Goal: Check status

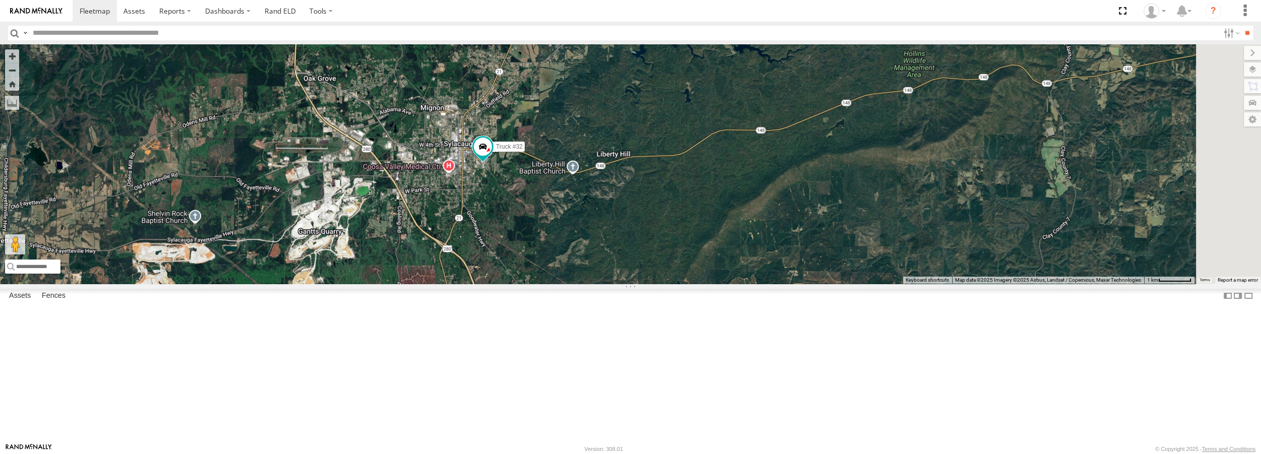
drag, startPoint x: 847, startPoint y: 321, endPoint x: 661, endPoint y: 264, distance: 194.1
click at [661, 264] on div "Truck #32" at bounding box center [630, 163] width 1261 height 239
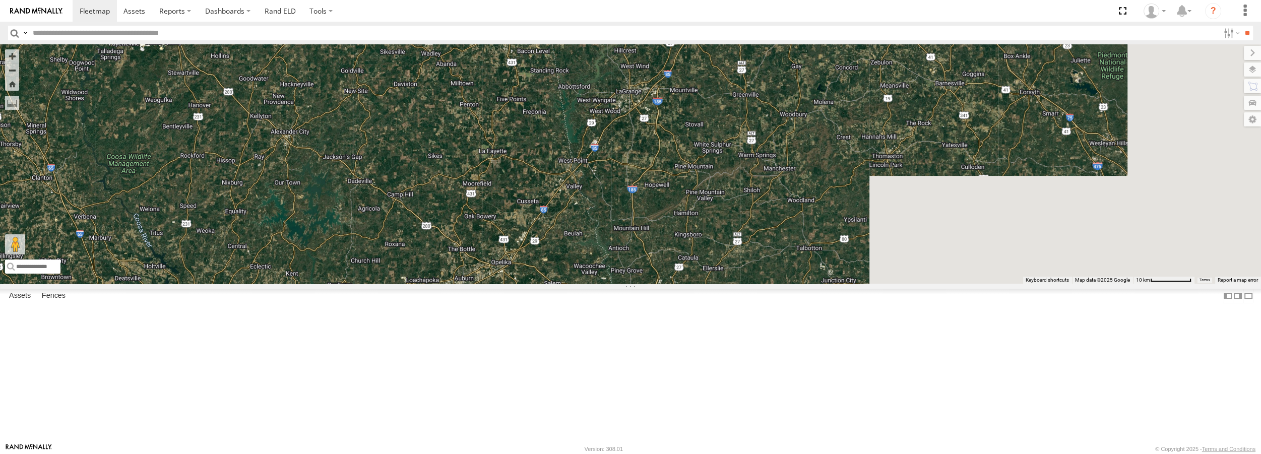
drag, startPoint x: 1031, startPoint y: 333, endPoint x: 673, endPoint y: 181, distance: 389.2
click at [673, 181] on div "Truck #32" at bounding box center [630, 163] width 1261 height 239
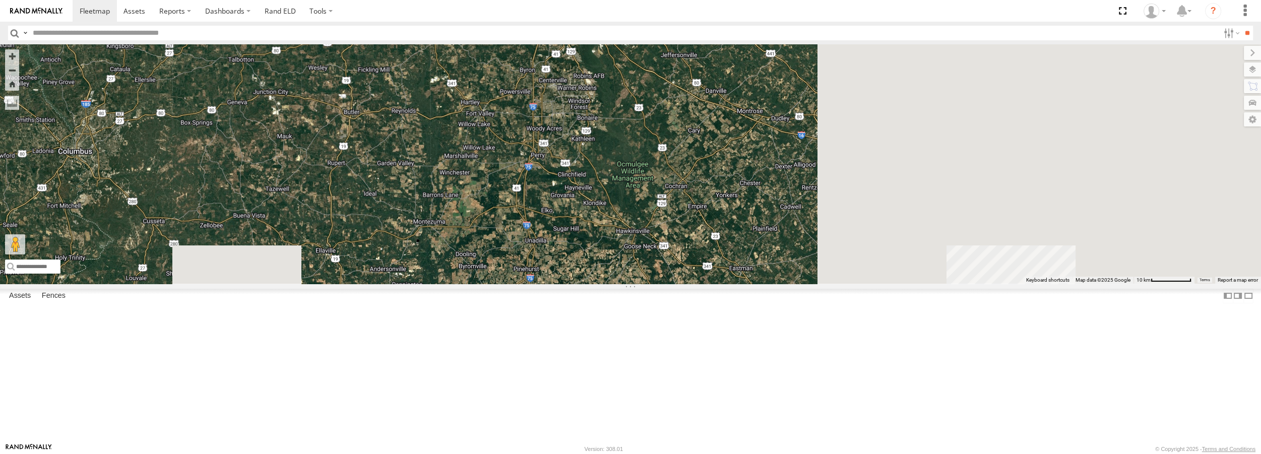
drag, startPoint x: 930, startPoint y: 215, endPoint x: 555, endPoint y: 86, distance: 396.2
click at [555, 86] on div "Truck #32" at bounding box center [630, 163] width 1261 height 239
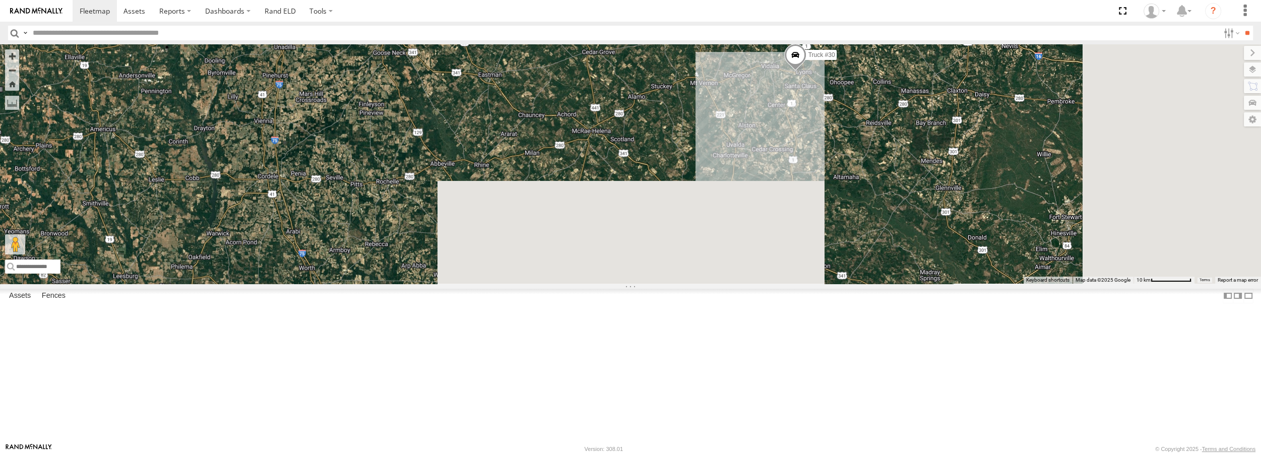
drag, startPoint x: 884, startPoint y: 361, endPoint x: 631, endPoint y: 165, distance: 320.0
click at [631, 165] on div "Truck #32 Truck #30" at bounding box center [630, 163] width 1261 height 239
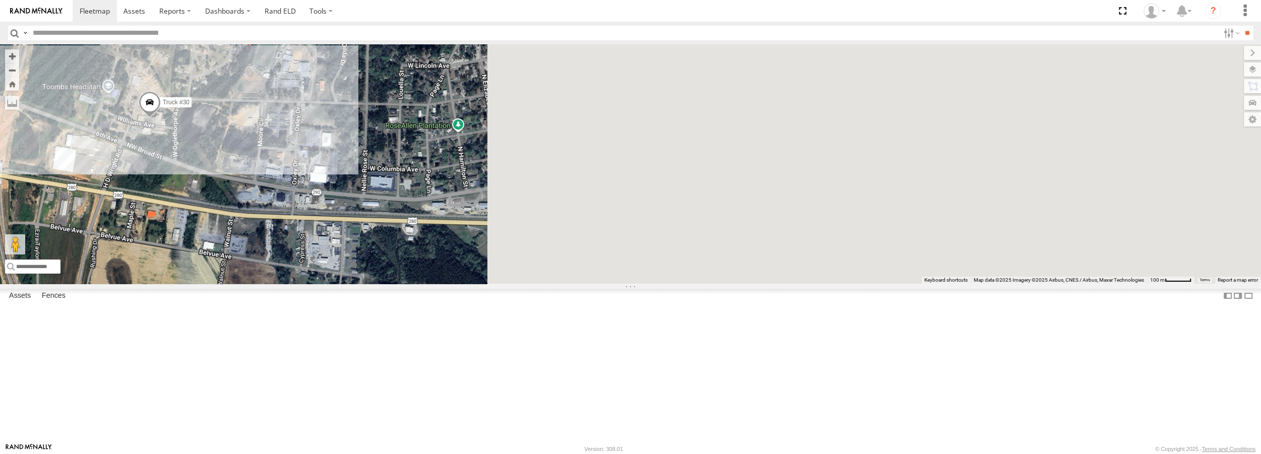
drag, startPoint x: 1070, startPoint y: 332, endPoint x: 140, endPoint y: 208, distance: 938.4
click at [148, 209] on main "← Move left → Move right ↑ Move up ↓ Move down + Zoom in - Zoom out Home Jump l…" at bounding box center [630, 243] width 1261 height 399
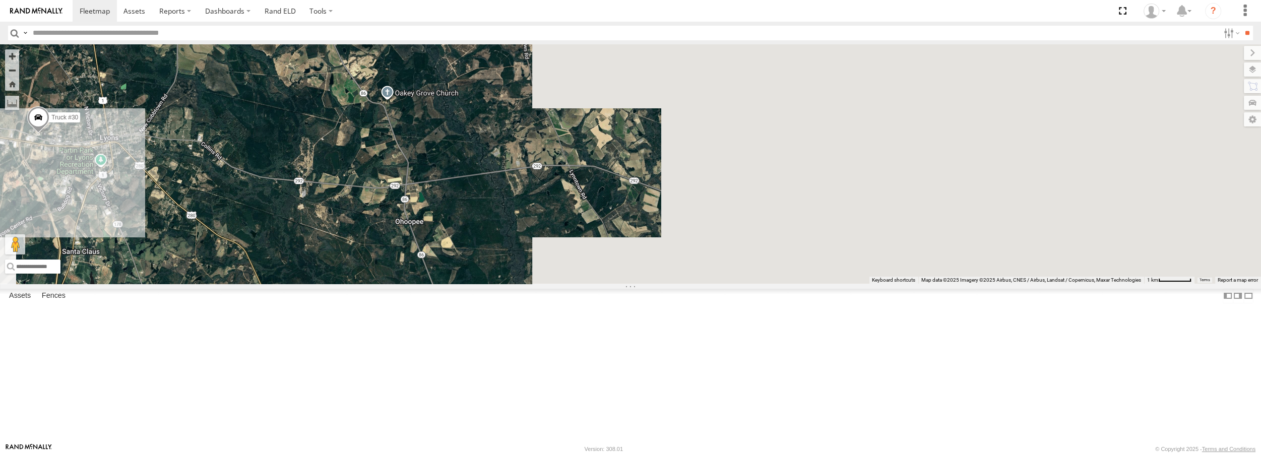
drag, startPoint x: 1113, startPoint y: 321, endPoint x: 391, endPoint y: 278, distance: 722.9
click at [391, 278] on div "Truck #32 Truck #30" at bounding box center [630, 163] width 1261 height 239
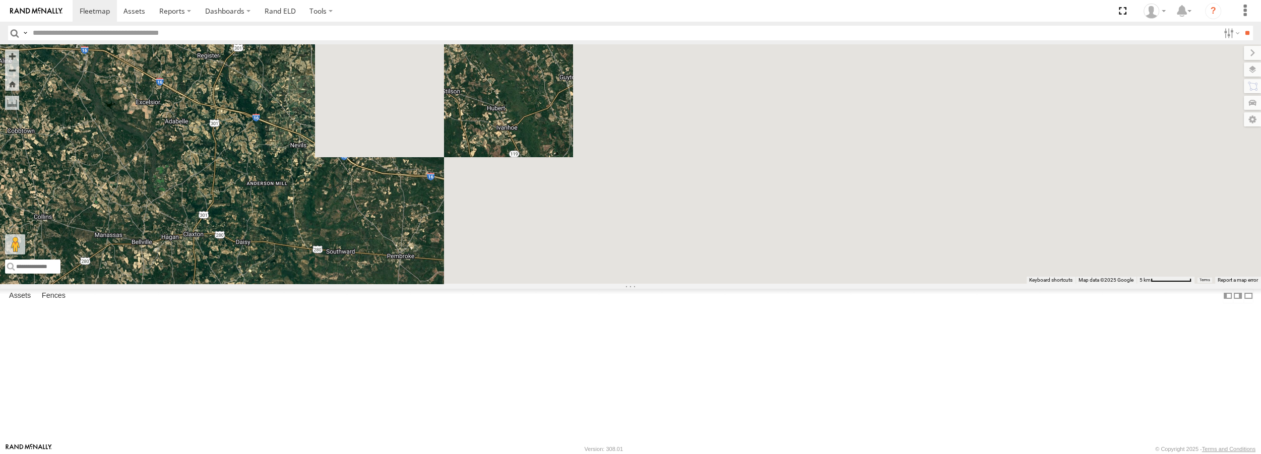
drag, startPoint x: 1028, startPoint y: 257, endPoint x: 431, endPoint y: 275, distance: 596.9
click at [431, 275] on div "Truck #32 Truck #30" at bounding box center [630, 163] width 1261 height 239
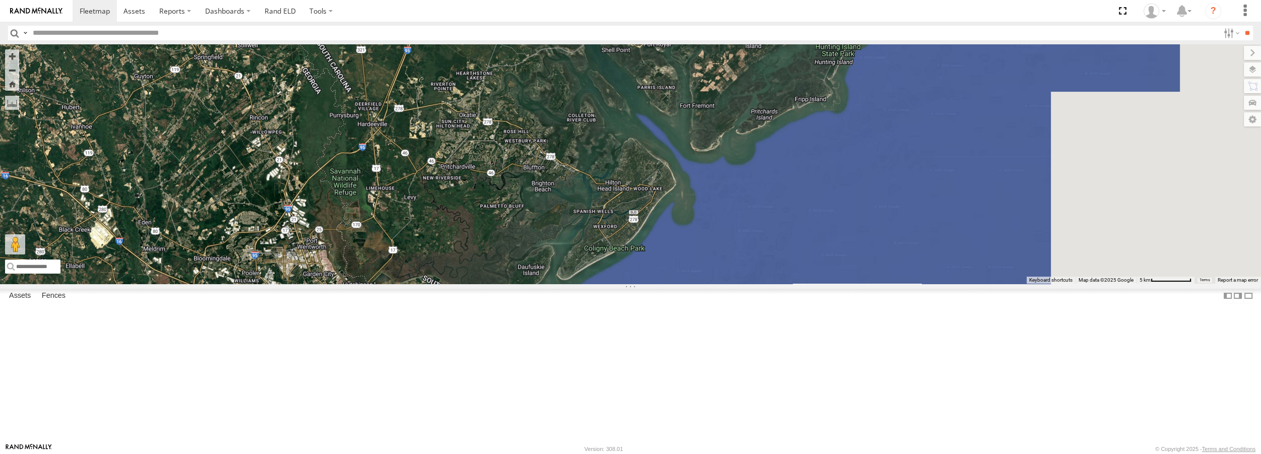
drag, startPoint x: 1147, startPoint y: 272, endPoint x: 759, endPoint y: 269, distance: 388.0
click at [759, 269] on div "Truck #32 Truck #30" at bounding box center [630, 163] width 1261 height 239
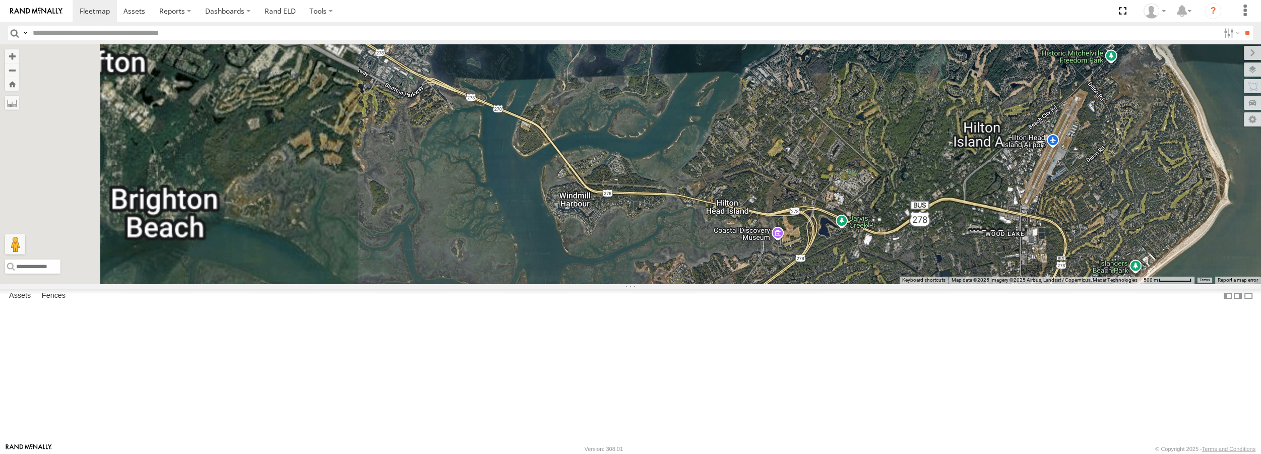
drag, startPoint x: 931, startPoint y: 429, endPoint x: 937, endPoint y: 427, distance: 6.9
click at [936, 283] on div "Truck #32 Truck #30" at bounding box center [630, 163] width 1261 height 239
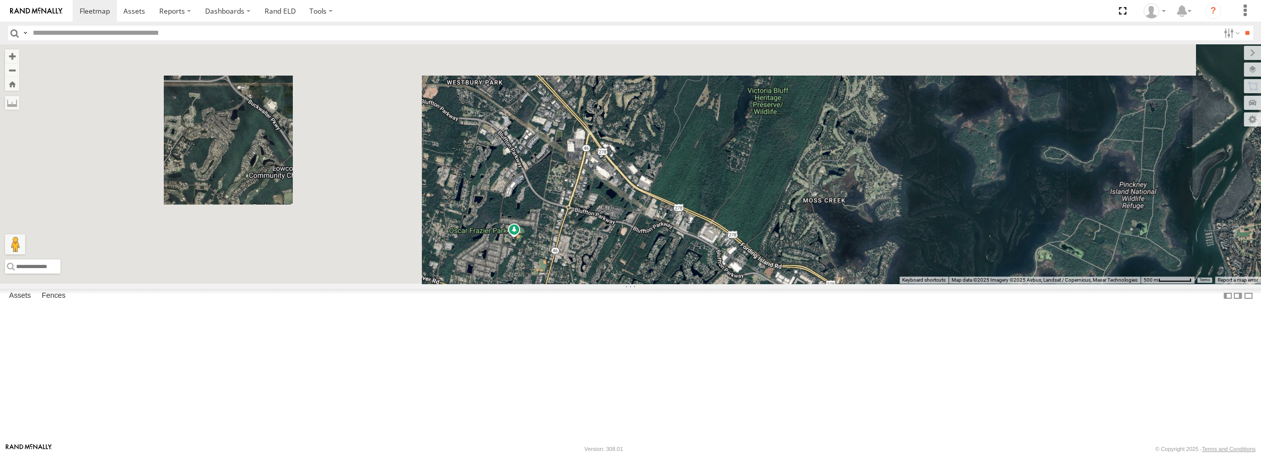
drag, startPoint x: 482, startPoint y: 102, endPoint x: 805, endPoint y: 282, distance: 369.3
click at [805, 282] on div "Truck #32 Truck #30" at bounding box center [630, 163] width 1261 height 239
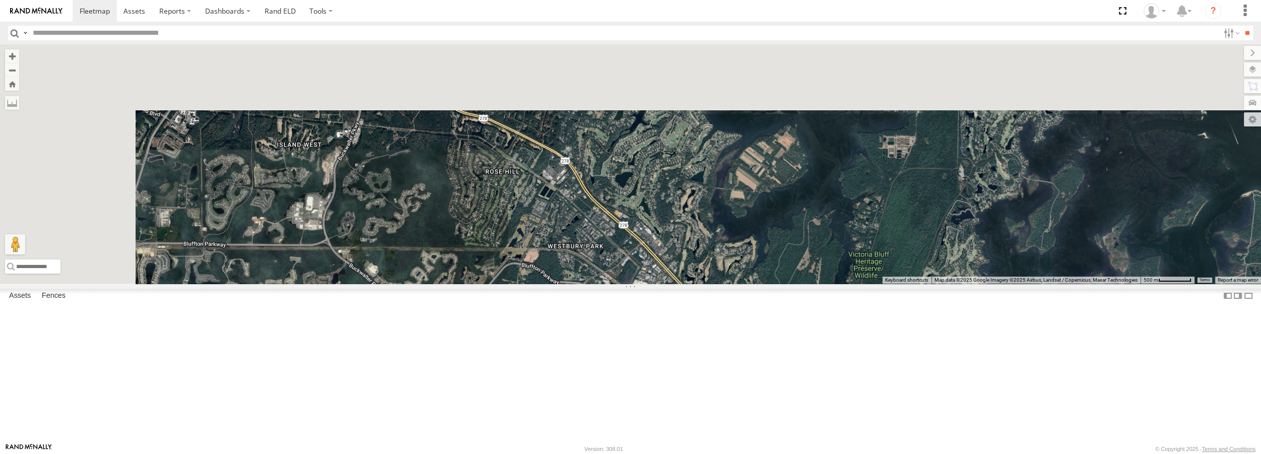
drag, startPoint x: 650, startPoint y: 176, endPoint x: 734, endPoint y: 315, distance: 162.7
click at [734, 283] on div "Truck #32 Truck #30" at bounding box center [630, 163] width 1261 height 239
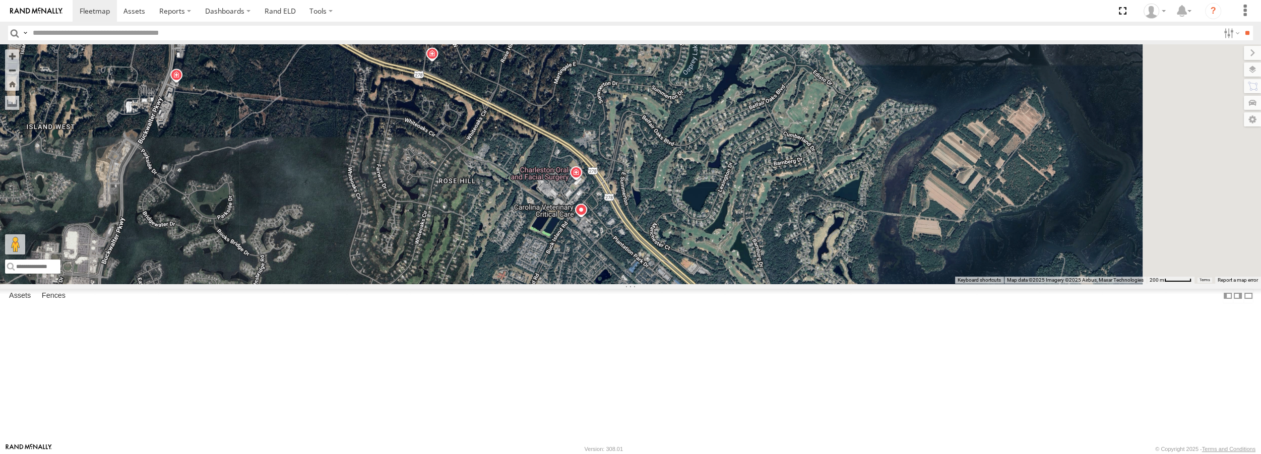
drag, startPoint x: 504, startPoint y: 206, endPoint x: 482, endPoint y: 217, distance: 24.8
click at [482, 217] on div "Truck #32 Truck #30" at bounding box center [630, 163] width 1261 height 239
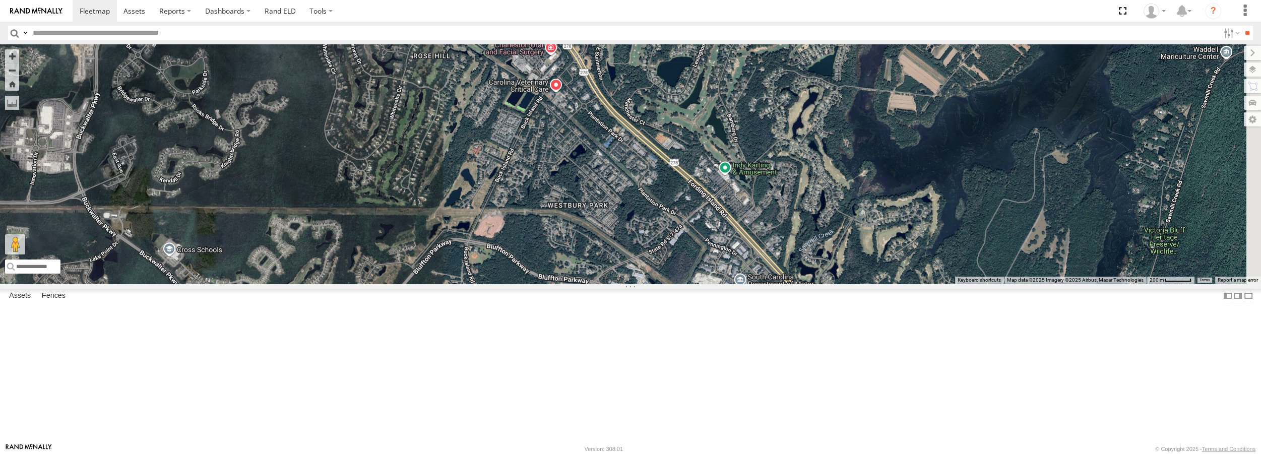
drag, startPoint x: 747, startPoint y: 326, endPoint x: 723, endPoint y: 200, distance: 128.3
click at [723, 200] on div "Truck #32 Truck #30" at bounding box center [630, 163] width 1261 height 239
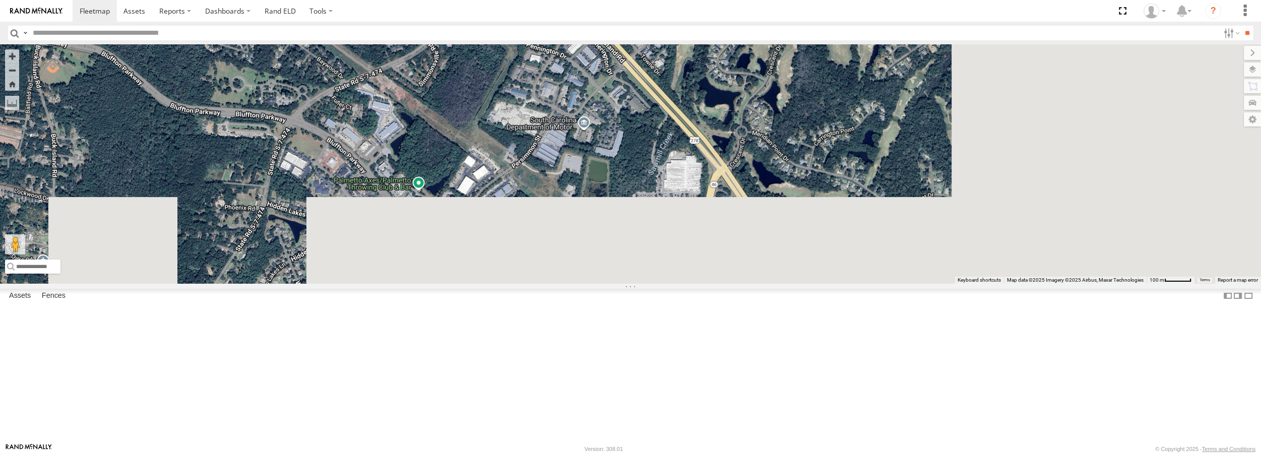
drag, startPoint x: 913, startPoint y: 297, endPoint x: 641, endPoint y: 44, distance: 371.5
click at [641, 44] on body at bounding box center [630, 227] width 1261 height 454
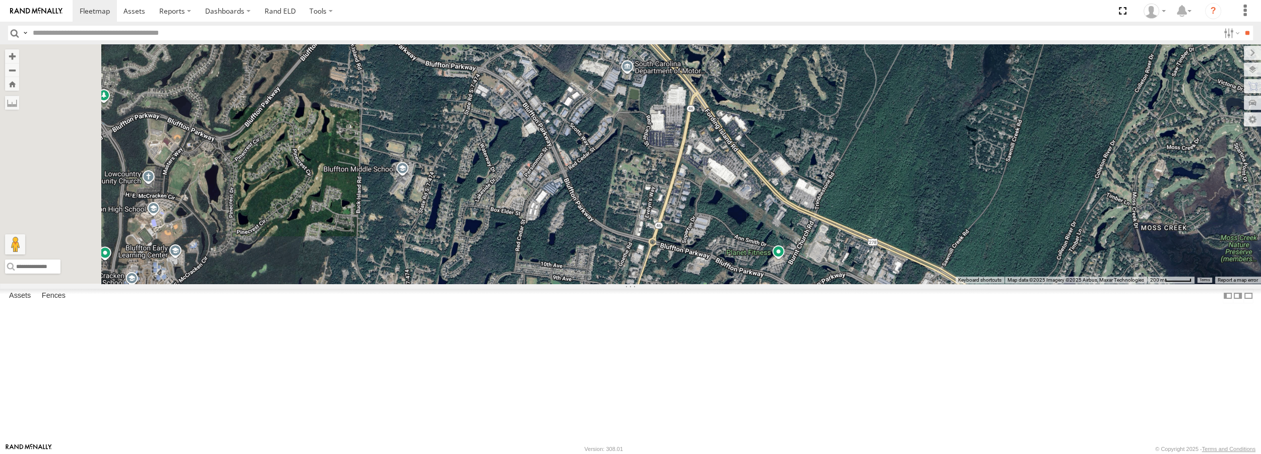
drag, startPoint x: 844, startPoint y: 351, endPoint x: 823, endPoint y: 262, distance: 92.2
click at [823, 262] on div "Truck #32 Truck #30" at bounding box center [630, 163] width 1261 height 239
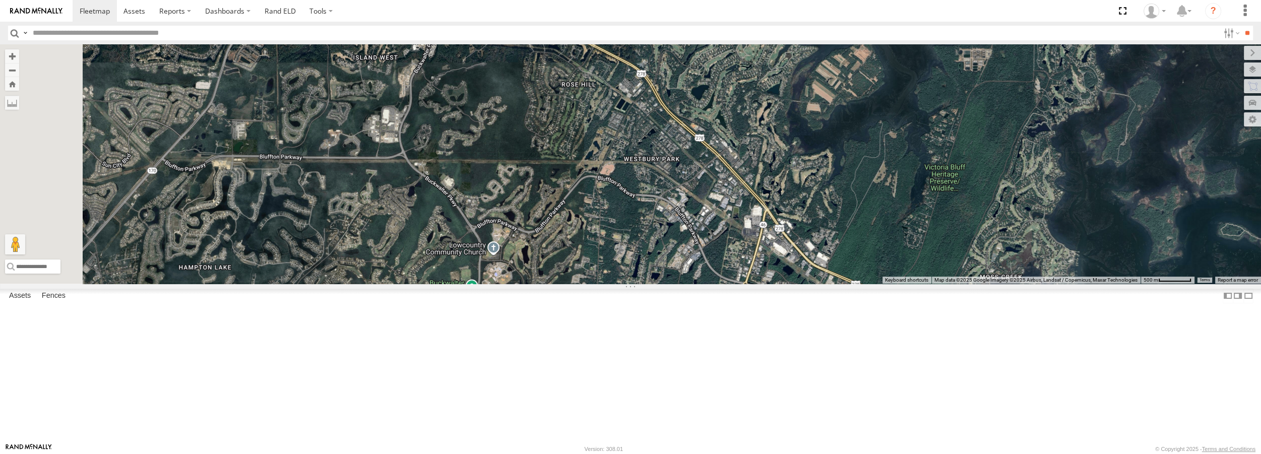
drag, startPoint x: 829, startPoint y: 326, endPoint x: 899, endPoint y: 395, distance: 98.3
click at [899, 283] on div "Truck #32 Truck #30" at bounding box center [630, 163] width 1261 height 239
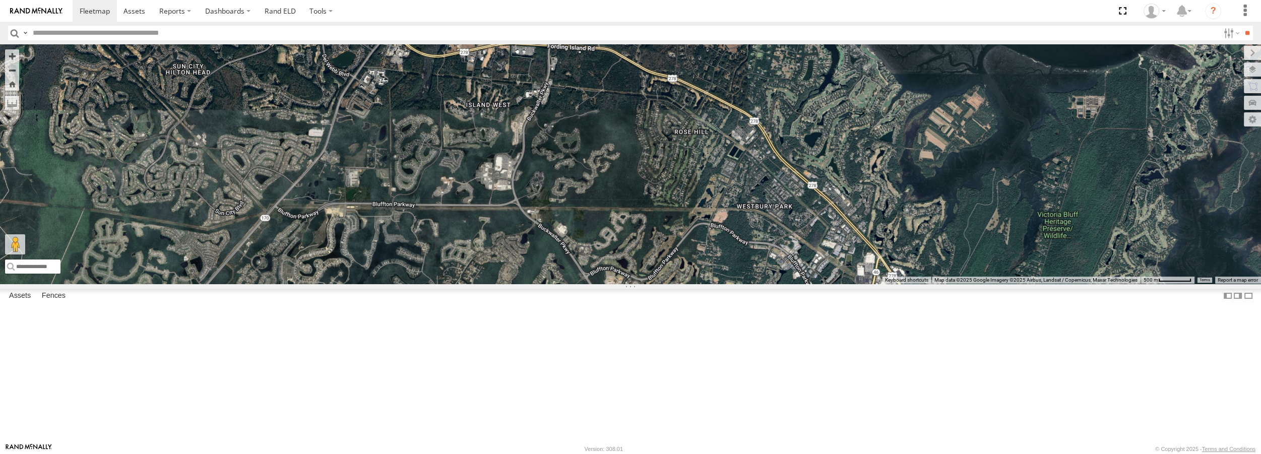
drag, startPoint x: 579, startPoint y: 190, endPoint x: 671, endPoint y: 218, distance: 96.0
click at [671, 218] on div "Truck #32 Truck #30" at bounding box center [630, 163] width 1261 height 239
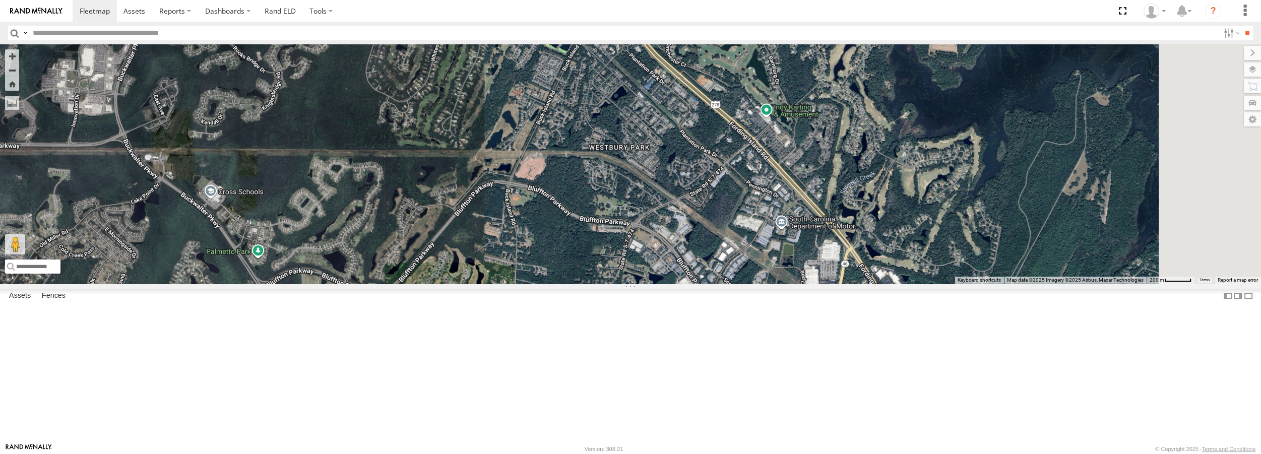
drag, startPoint x: 982, startPoint y: 369, endPoint x: 806, endPoint y: 293, distance: 191.9
click at [806, 283] on div "Truck #32 Truck #30" at bounding box center [630, 163] width 1261 height 239
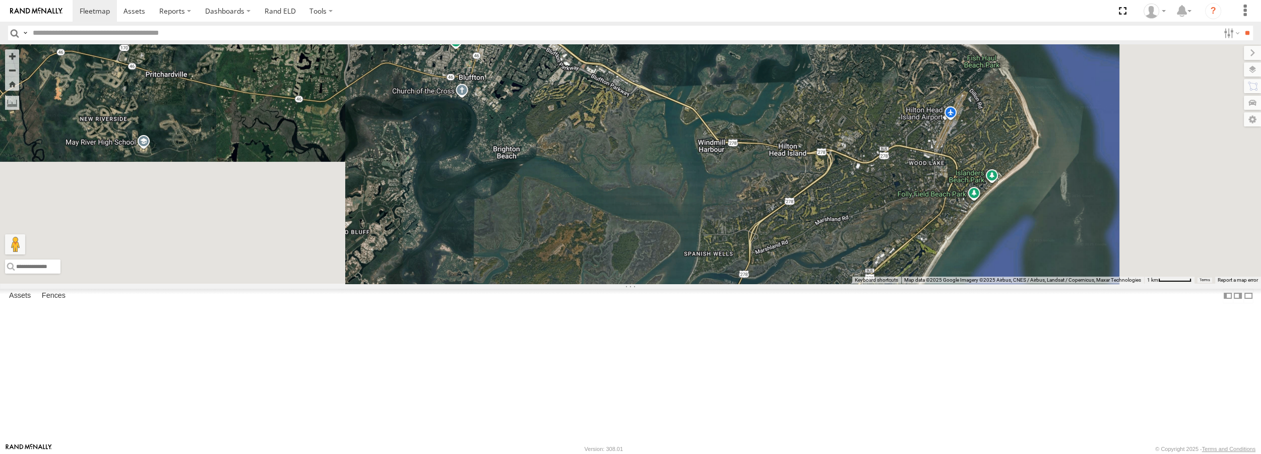
drag, startPoint x: 1006, startPoint y: 398, endPoint x: 787, endPoint y: 181, distance: 308.2
click at [787, 181] on div "Truck #32 Truck #30" at bounding box center [630, 163] width 1261 height 239
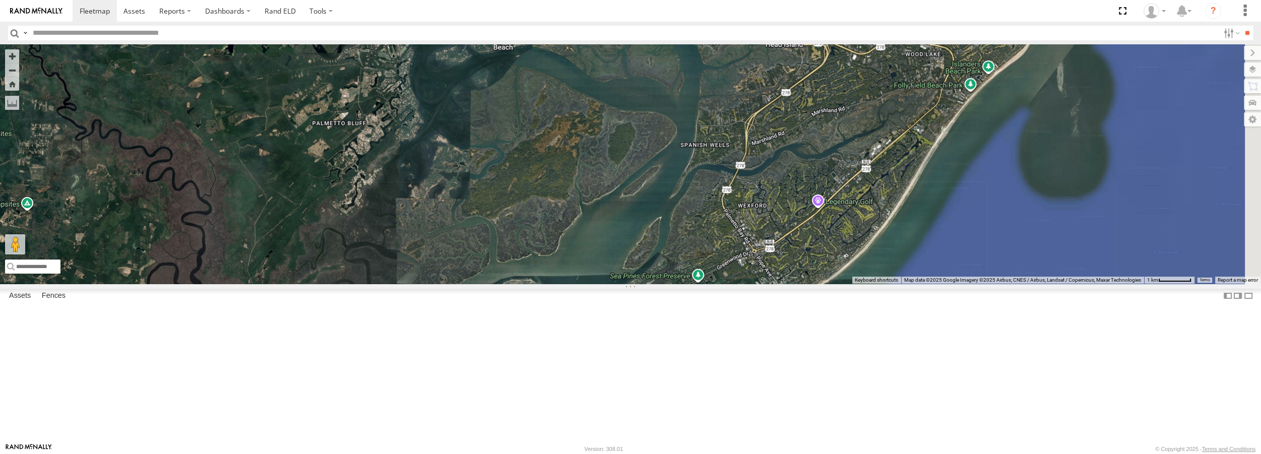
drag, startPoint x: 877, startPoint y: 310, endPoint x: 873, endPoint y: 200, distance: 110.4
click at [873, 200] on div "Truck #32 Truck #30" at bounding box center [630, 163] width 1261 height 239
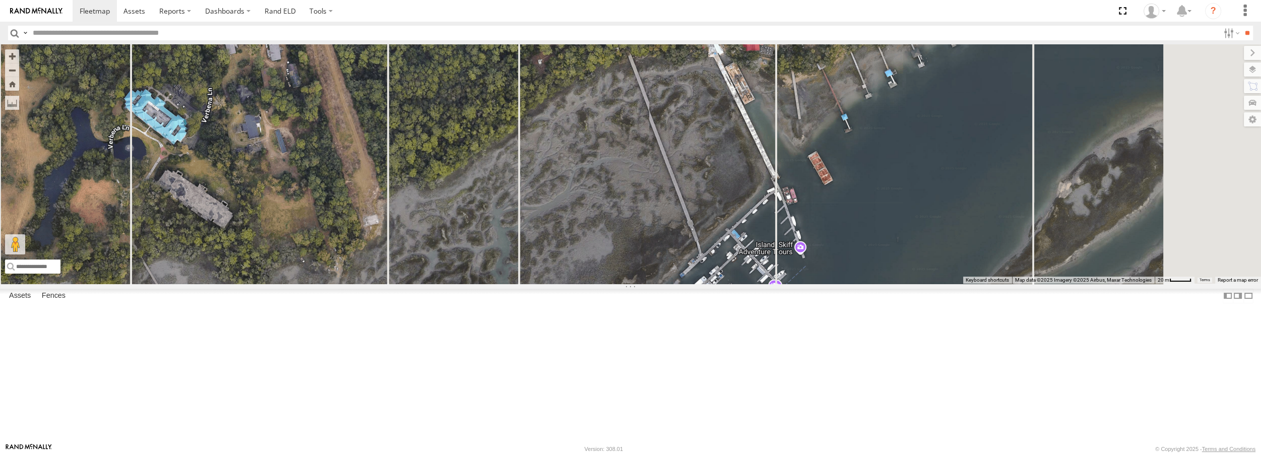
drag, startPoint x: 606, startPoint y: 302, endPoint x: 539, endPoint y: 400, distance: 118.5
click at [536, 283] on div "Truck #32 Truck #30" at bounding box center [630, 163] width 1261 height 239
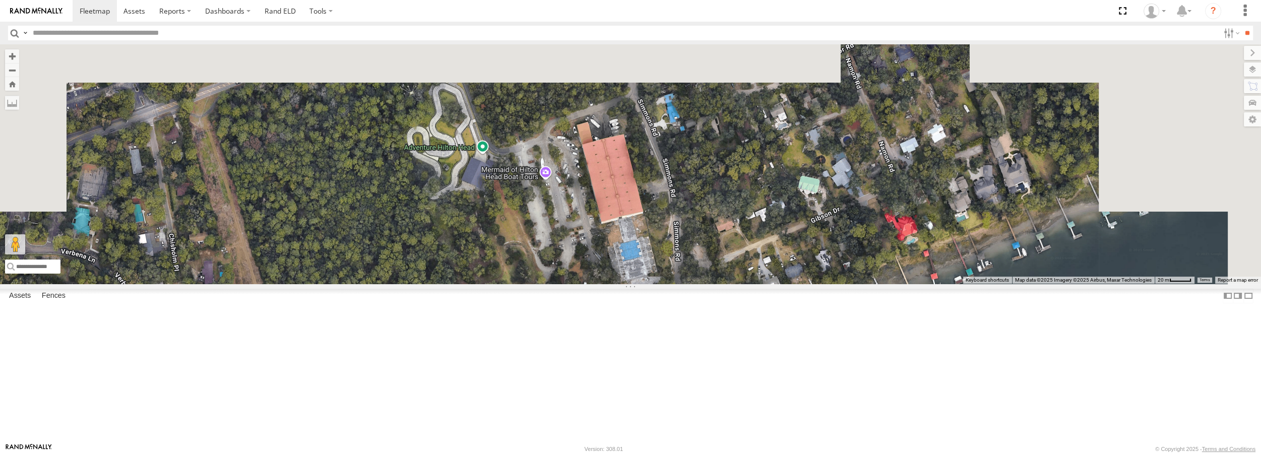
drag, startPoint x: 812, startPoint y: 159, endPoint x: 771, endPoint y: 408, distance: 252.2
click at [771, 283] on div "Truck #32 Truck #30" at bounding box center [630, 163] width 1261 height 239
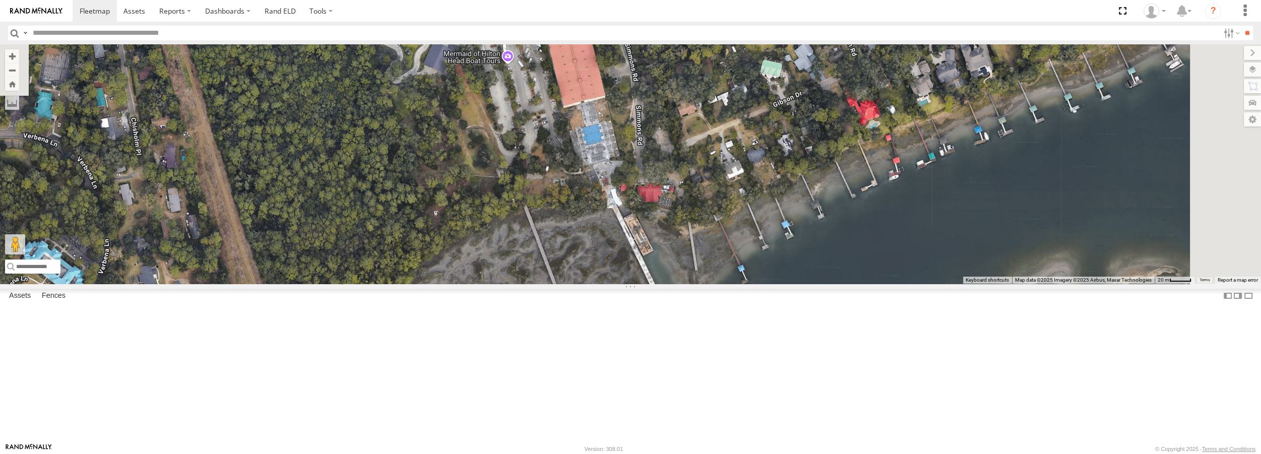
drag, startPoint x: 823, startPoint y: 376, endPoint x: 783, endPoint y: 253, distance: 129.9
click at [783, 253] on div "Truck #32 Truck #30" at bounding box center [630, 163] width 1261 height 239
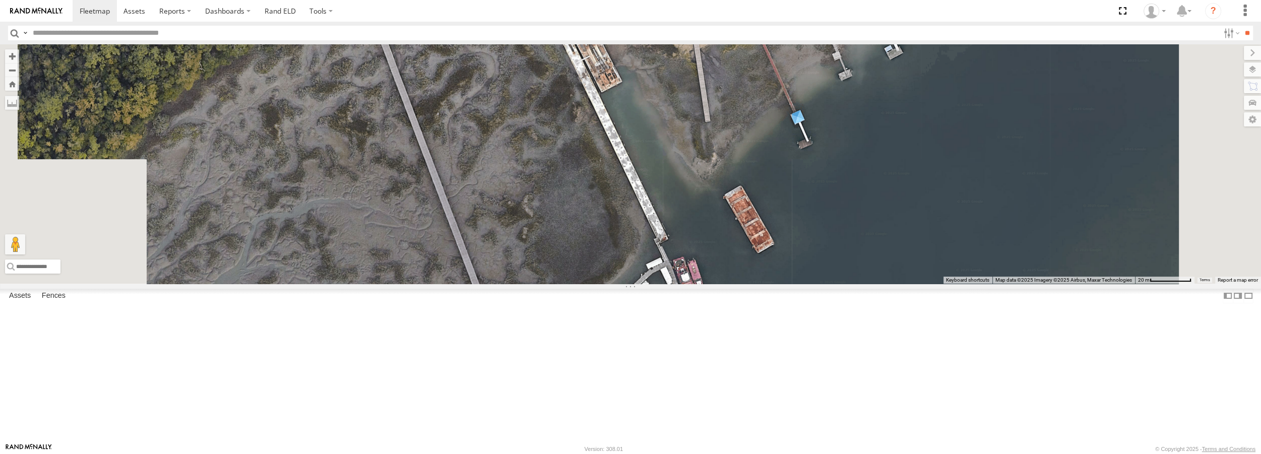
drag, startPoint x: 798, startPoint y: 416, endPoint x: 718, endPoint y: 158, distance: 270.1
click at [718, 158] on div "Truck #32 Truck #30" at bounding box center [630, 163] width 1261 height 239
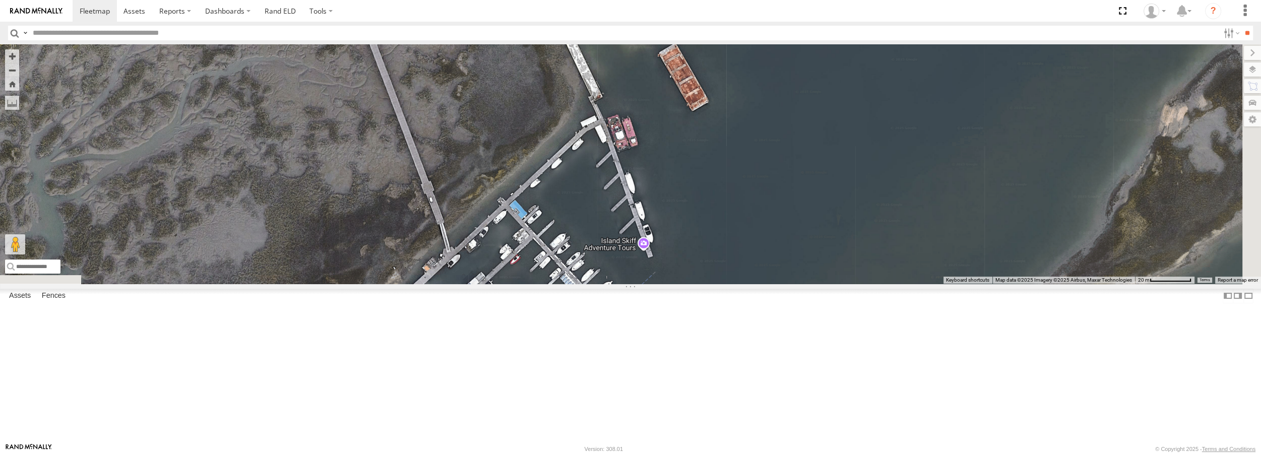
drag, startPoint x: 806, startPoint y: 310, endPoint x: 763, endPoint y: 212, distance: 107.4
click at [763, 212] on div "Truck #32 Truck #30" at bounding box center [630, 163] width 1261 height 239
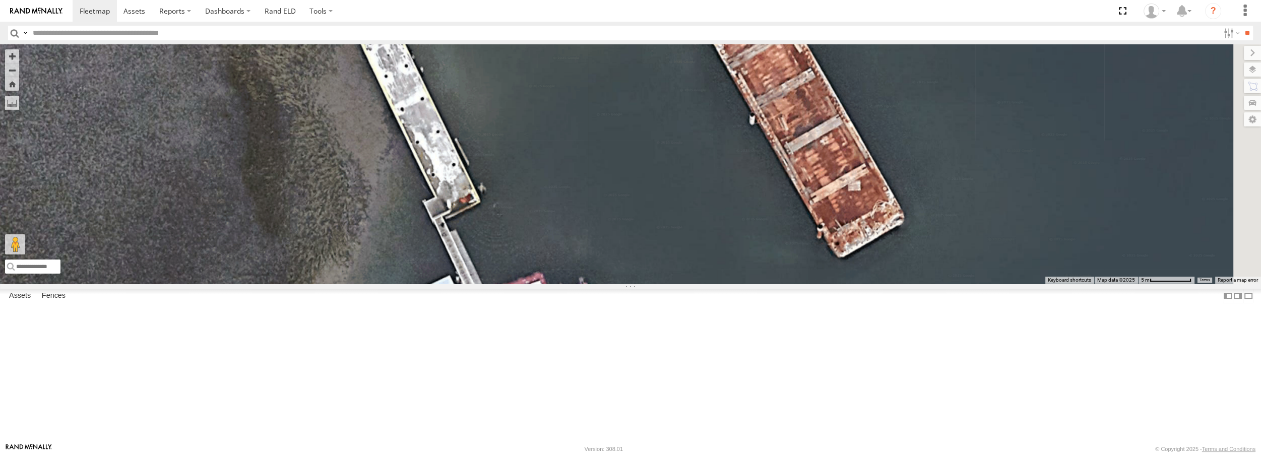
drag, startPoint x: 970, startPoint y: 158, endPoint x: 871, endPoint y: 256, distance: 140.4
click at [871, 256] on div "Truck #32 Truck #30" at bounding box center [630, 163] width 1261 height 239
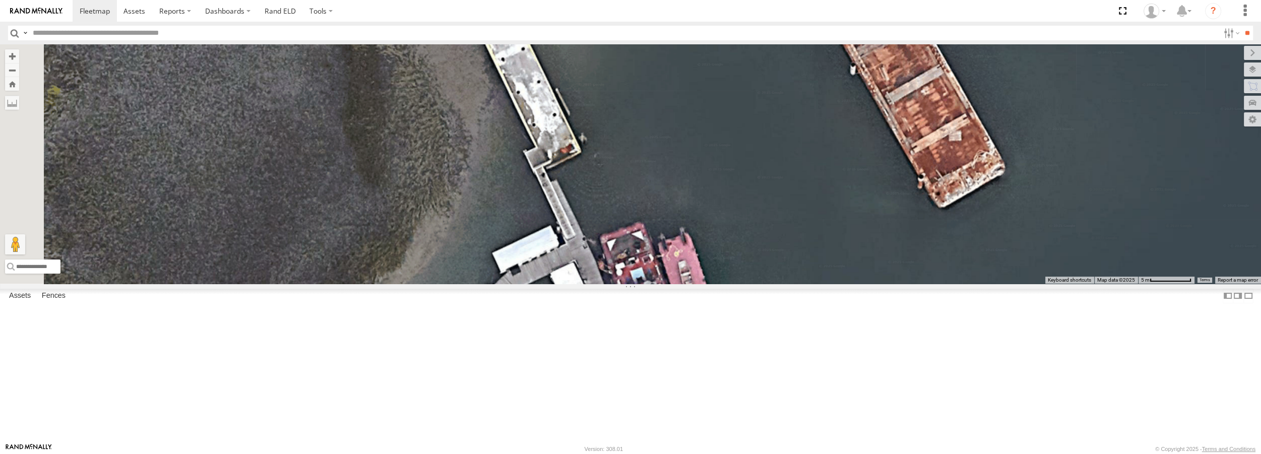
drag, startPoint x: 686, startPoint y: 297, endPoint x: 775, endPoint y: 253, distance: 98.7
click at [775, 253] on div "Truck #32 Truck #30" at bounding box center [630, 163] width 1261 height 239
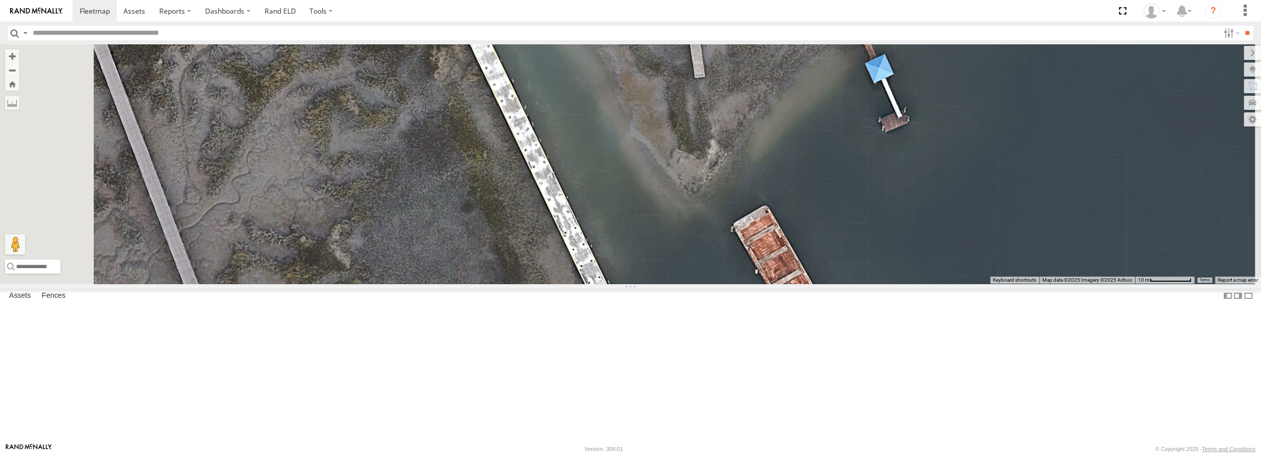
drag, startPoint x: 639, startPoint y: 82, endPoint x: 724, endPoint y: 317, distance: 249.9
click at [723, 283] on div "Truck #32 Truck #30" at bounding box center [630, 163] width 1261 height 239
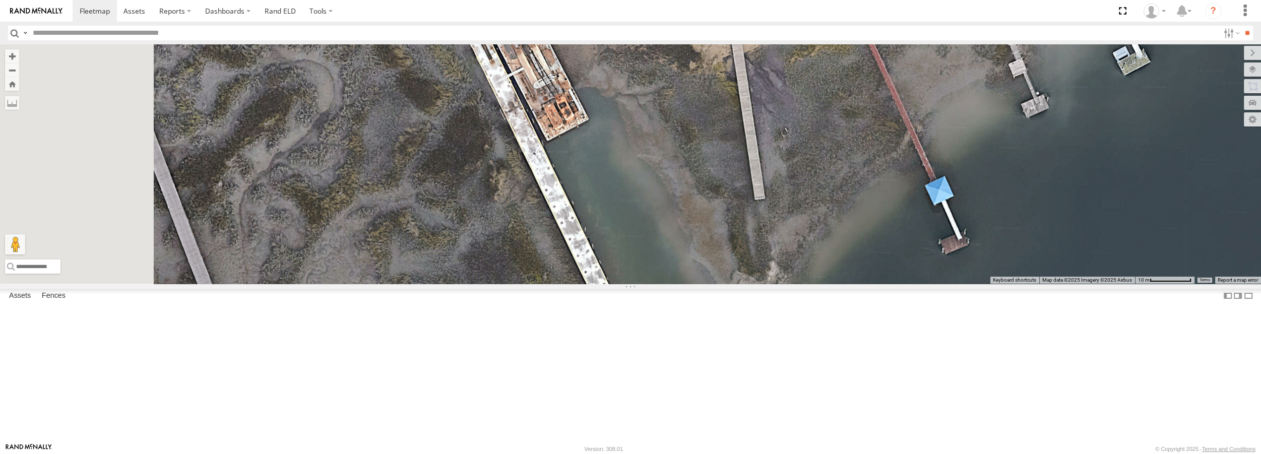
drag, startPoint x: 677, startPoint y: 154, endPoint x: 739, endPoint y: 293, distance: 152.1
click at [739, 283] on div "Truck #32 Truck #30" at bounding box center [630, 163] width 1261 height 239
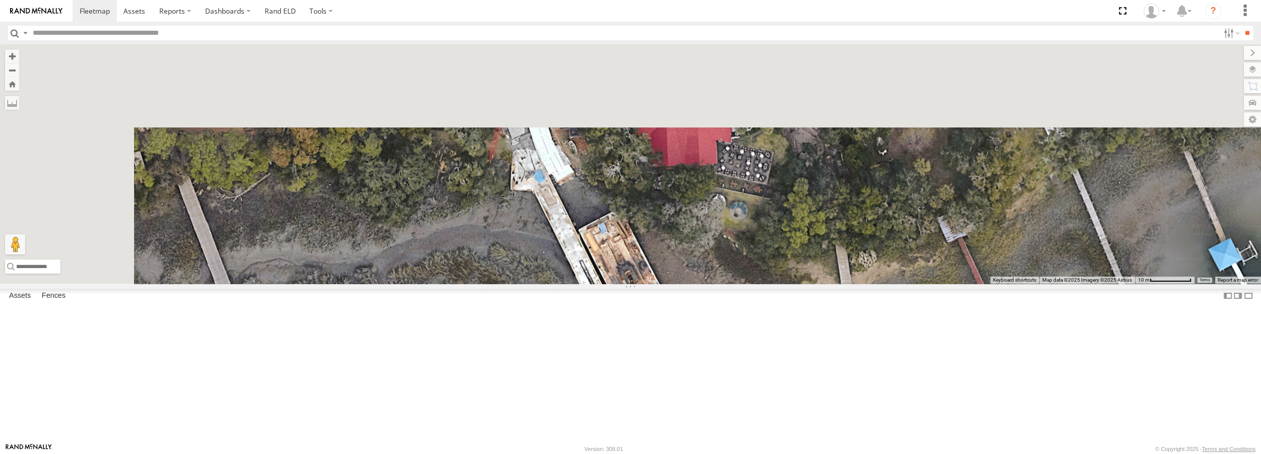
drag, startPoint x: 652, startPoint y: 143, endPoint x: 752, endPoint y: 354, distance: 234.2
click at [752, 283] on div "Truck #32 Truck #30" at bounding box center [630, 163] width 1261 height 239
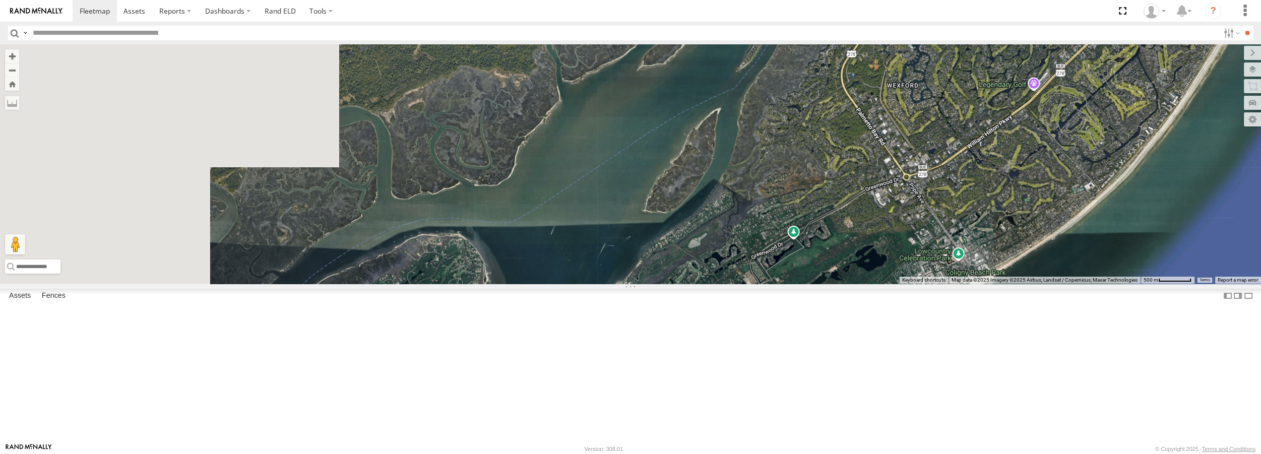
drag, startPoint x: 583, startPoint y: 283, endPoint x: 992, endPoint y: 136, distance: 435.0
click at [992, 136] on div "Truck #32 Truck #30" at bounding box center [630, 163] width 1261 height 239
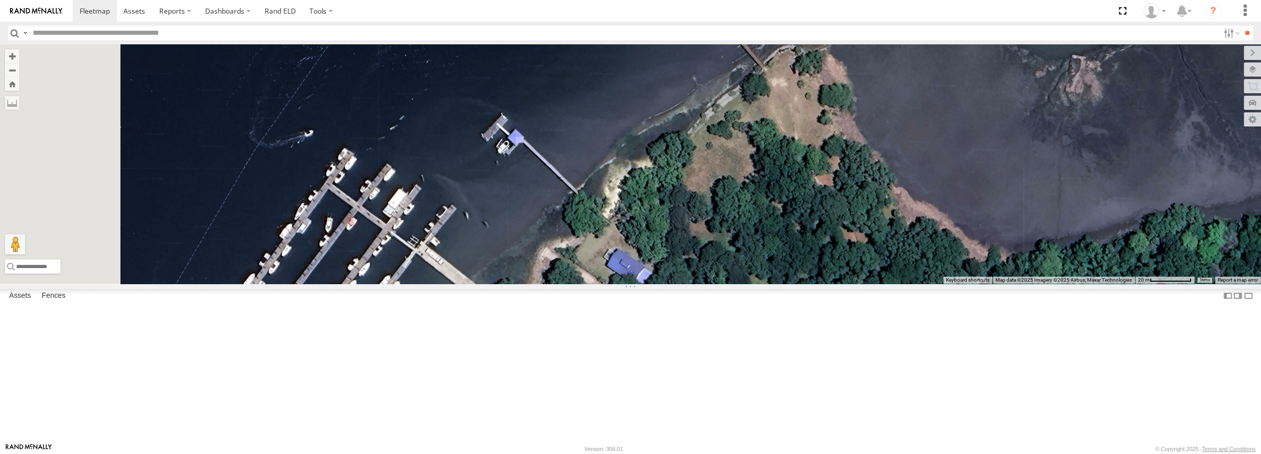
drag, startPoint x: 576, startPoint y: 337, endPoint x: 681, endPoint y: 337, distance: 104.8
click at [681, 283] on div "Truck #32 Truck #30" at bounding box center [630, 163] width 1261 height 239
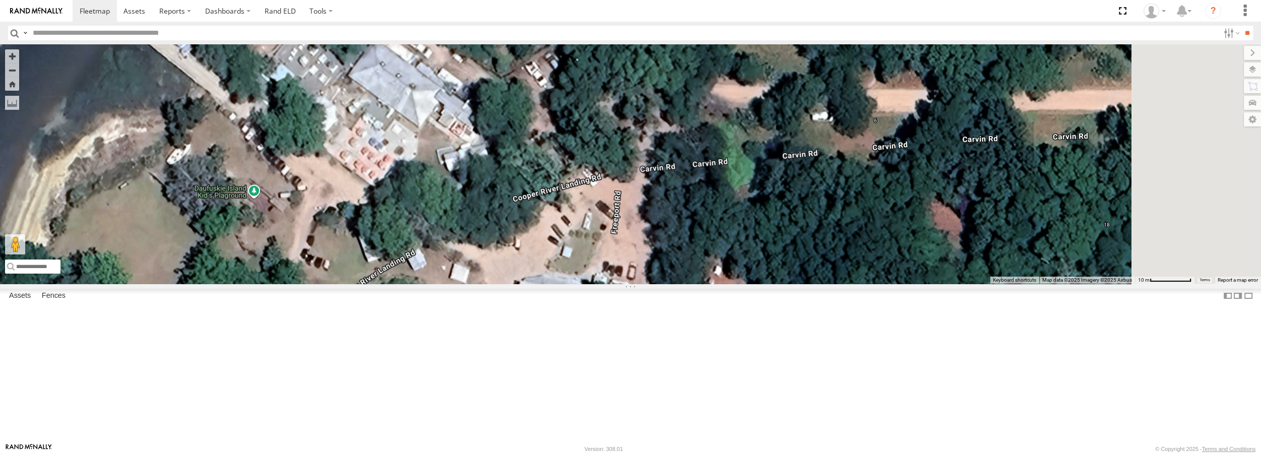
drag, startPoint x: 649, startPoint y: 186, endPoint x: 529, endPoint y: 100, distance: 148.1
click at [529, 100] on div "Truck #32 Truck #30" at bounding box center [630, 163] width 1261 height 239
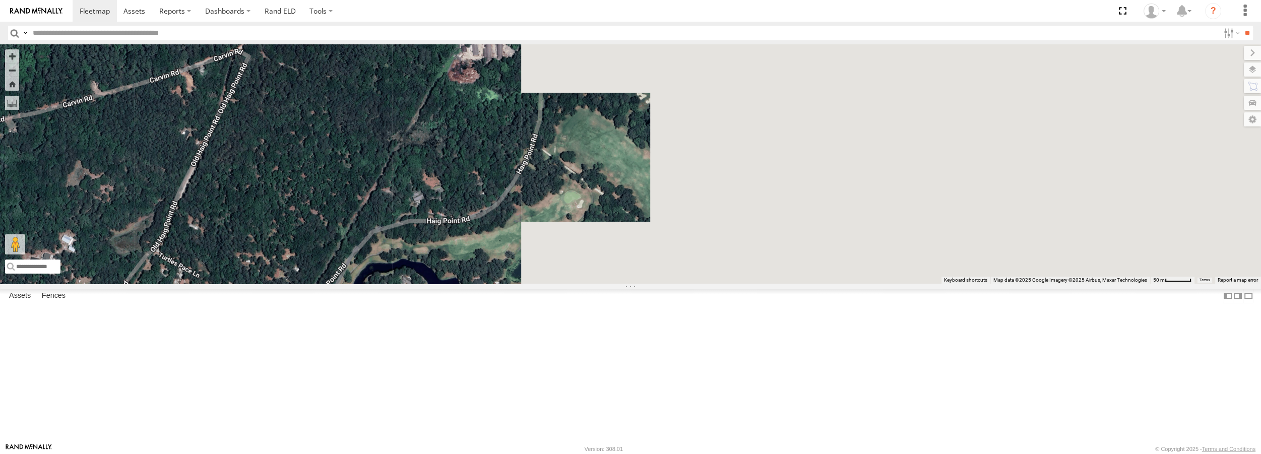
drag, startPoint x: 1044, startPoint y: 126, endPoint x: 147, endPoint y: 215, distance: 901.3
click at [147, 216] on main "← Move left → Move right ↑ Move up ↓ Move down + Zoom in - Zoom out Home Jump l…" at bounding box center [630, 243] width 1261 height 399
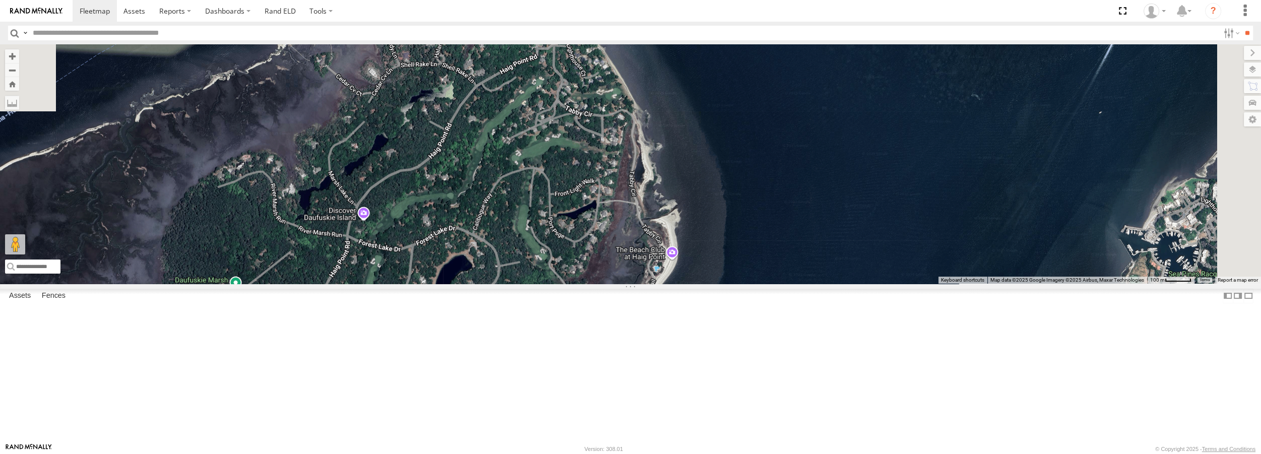
drag, startPoint x: 783, startPoint y: 147, endPoint x: 652, endPoint y: 430, distance: 311.8
click at [652, 283] on div "Truck #32 Truck #30" at bounding box center [630, 163] width 1261 height 239
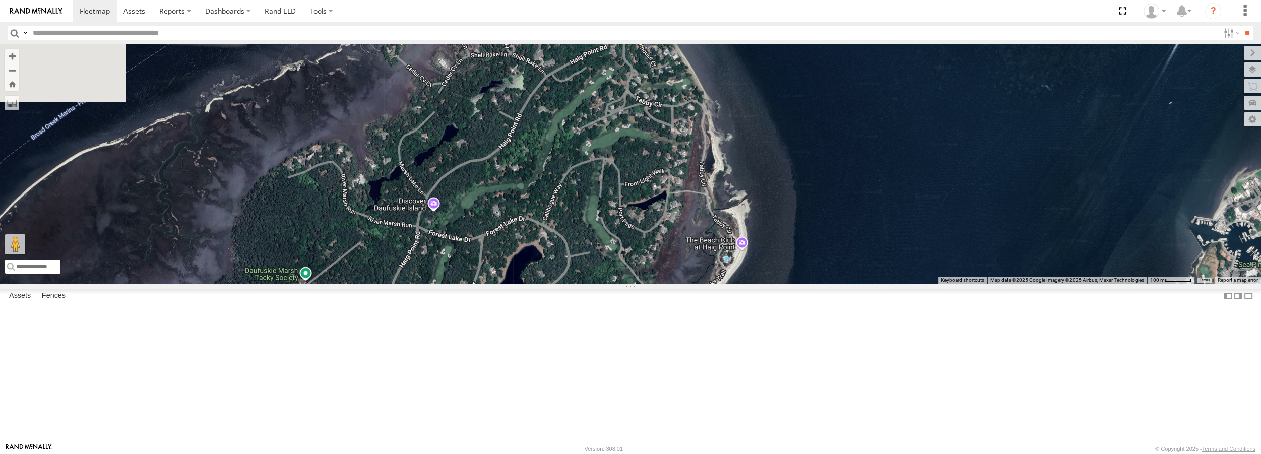
drag, startPoint x: 391, startPoint y: 305, endPoint x: 464, endPoint y: 295, distance: 73.8
click at [464, 283] on div "Truck #32 Truck #30" at bounding box center [630, 163] width 1261 height 239
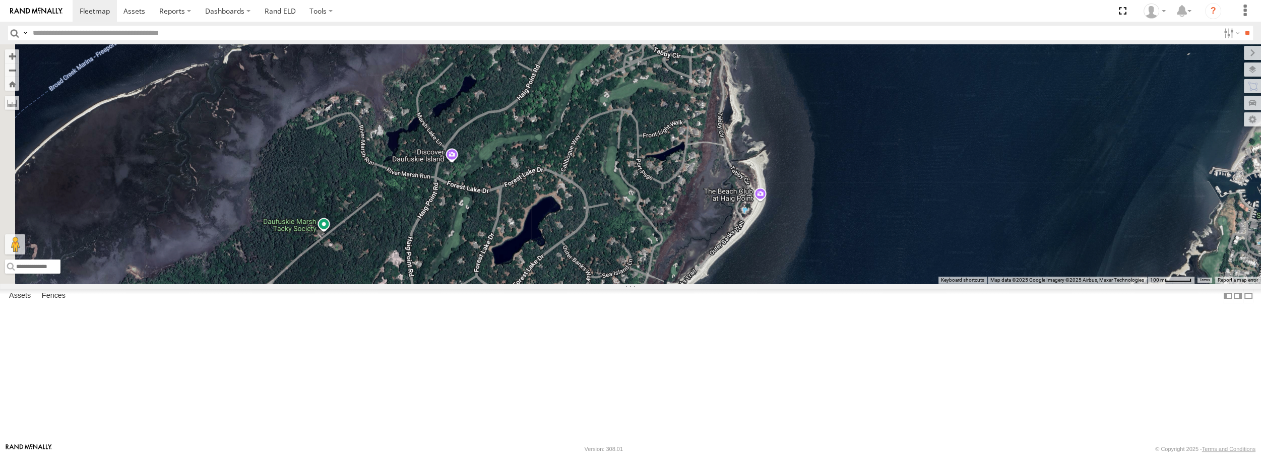
drag, startPoint x: 717, startPoint y: 355, endPoint x: 730, endPoint y: 316, distance: 41.1
click at [730, 283] on div "Truck #32 Truck #30" at bounding box center [630, 163] width 1261 height 239
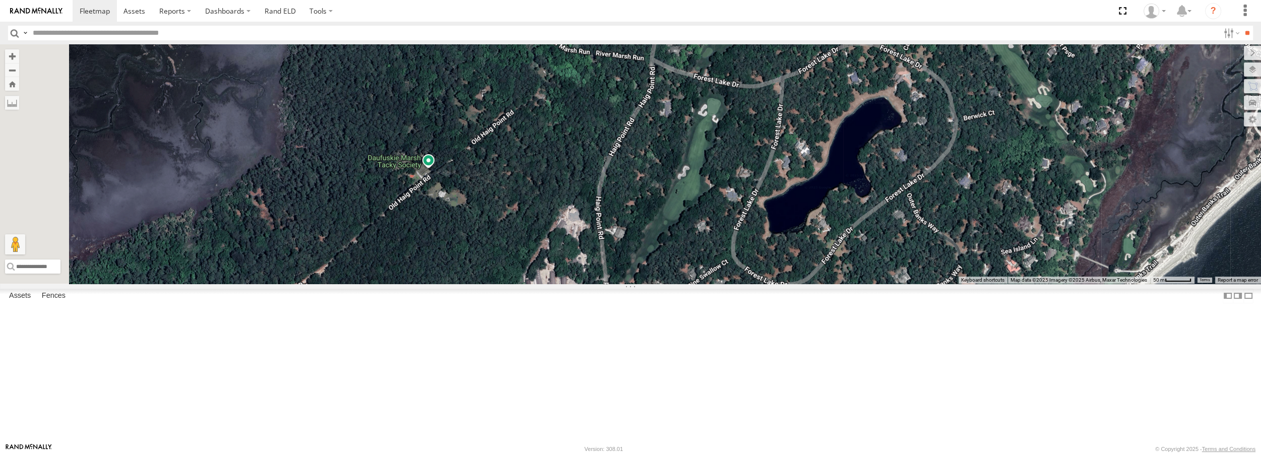
drag, startPoint x: 569, startPoint y: 268, endPoint x: 792, endPoint y: 136, distance: 259.6
click at [792, 136] on div "Truck #32 Truck #30" at bounding box center [630, 163] width 1261 height 239
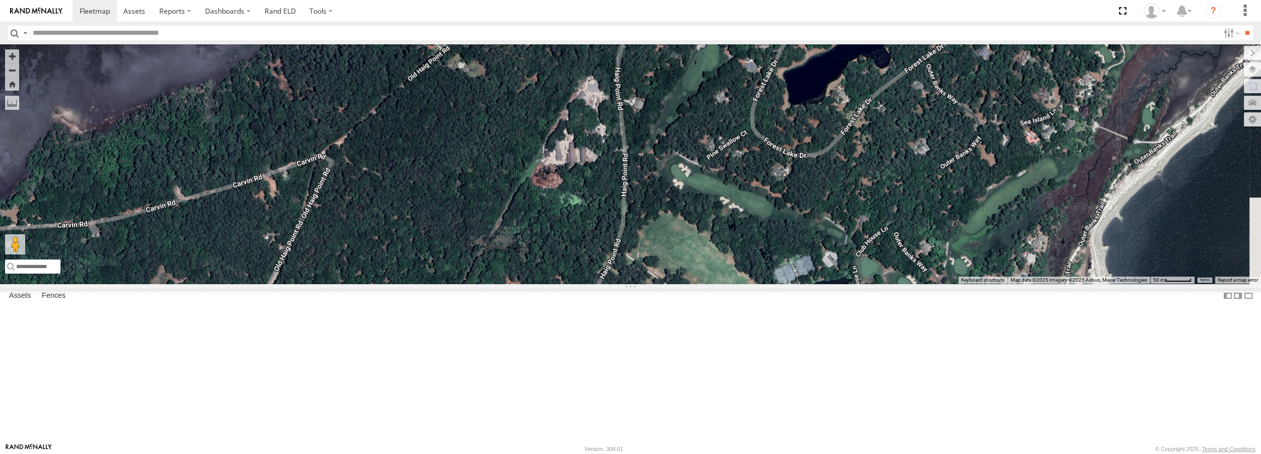
drag, startPoint x: 746, startPoint y: 276, endPoint x: 768, endPoint y: 136, distance: 141.4
click at [768, 136] on div "Truck #32 Truck #30" at bounding box center [630, 163] width 1261 height 239
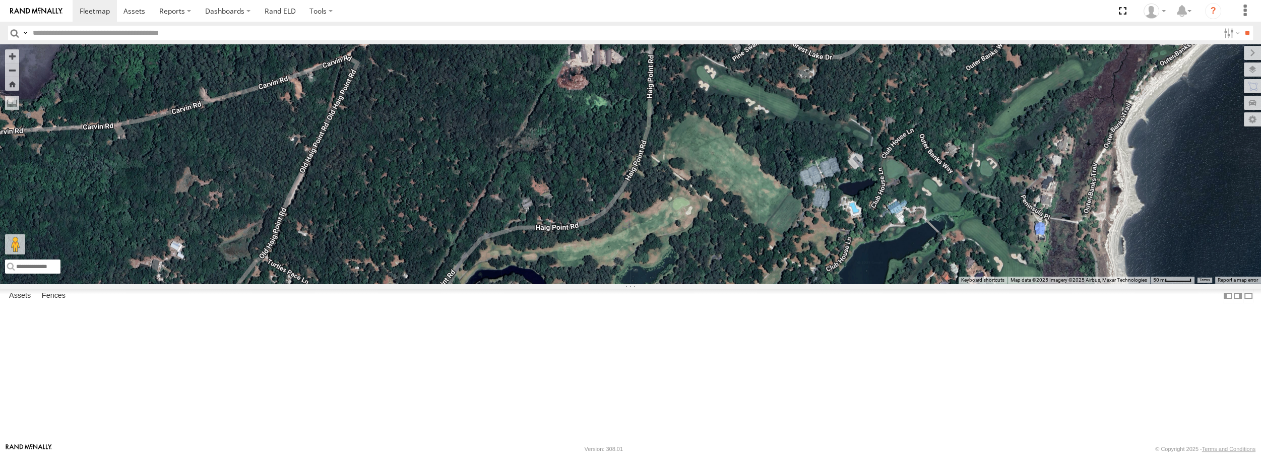
drag, startPoint x: 705, startPoint y: 385, endPoint x: 722, endPoint y: 307, distance: 79.3
click at [722, 283] on div "Truck #32 Truck #30" at bounding box center [630, 163] width 1261 height 239
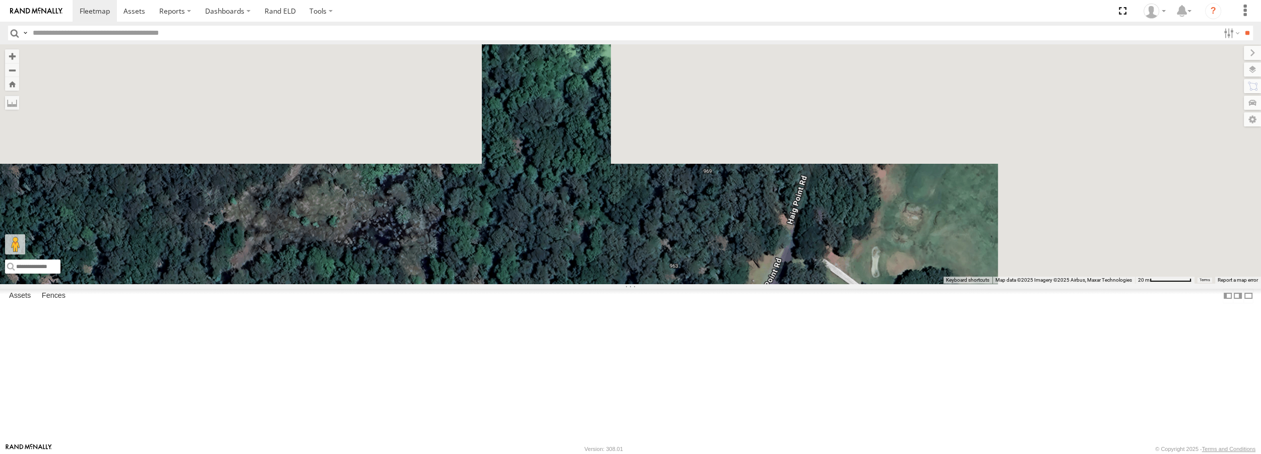
drag, startPoint x: 871, startPoint y: 200, endPoint x: 677, endPoint y: 427, distance: 298.5
click at [672, 453] on html at bounding box center [630, 227] width 1261 height 454
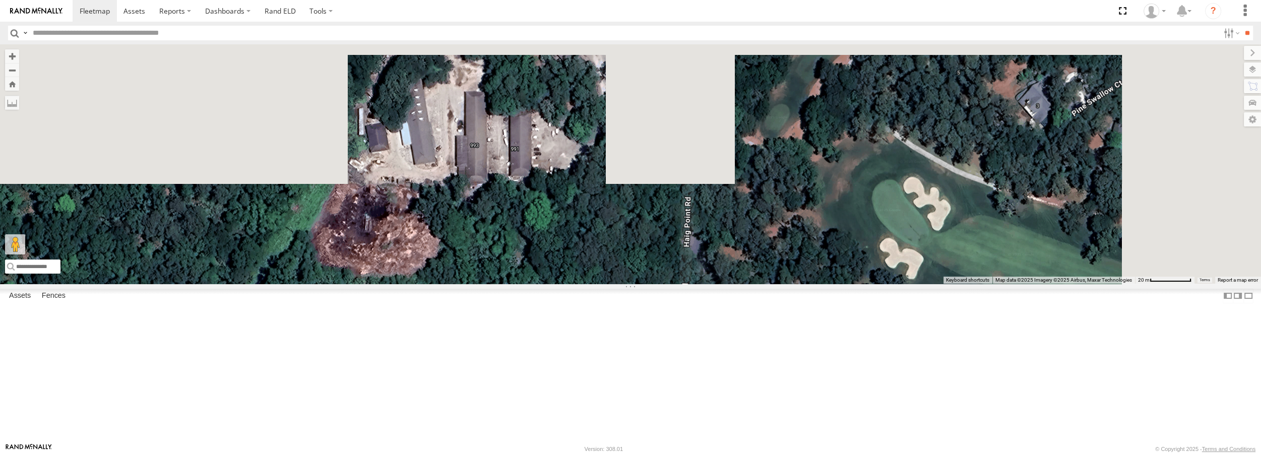
drag, startPoint x: 801, startPoint y: 165, endPoint x: 721, endPoint y: 398, distance: 245.7
click at [721, 283] on div "Truck #32 Truck #30" at bounding box center [630, 163] width 1261 height 239
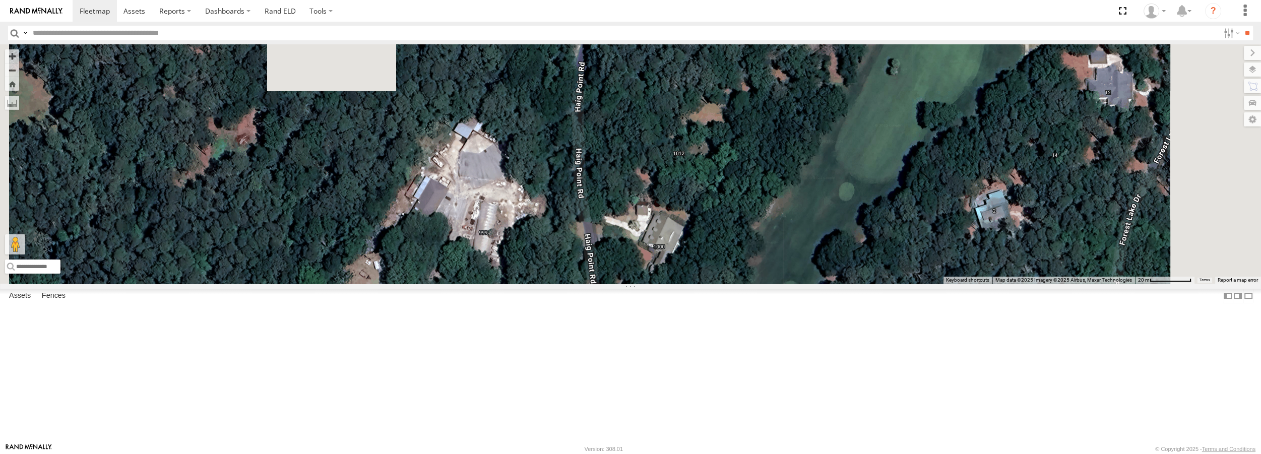
drag, startPoint x: 772, startPoint y: 174, endPoint x: 693, endPoint y: 462, distance: 297.9
click at [693, 453] on html at bounding box center [630, 227] width 1261 height 454
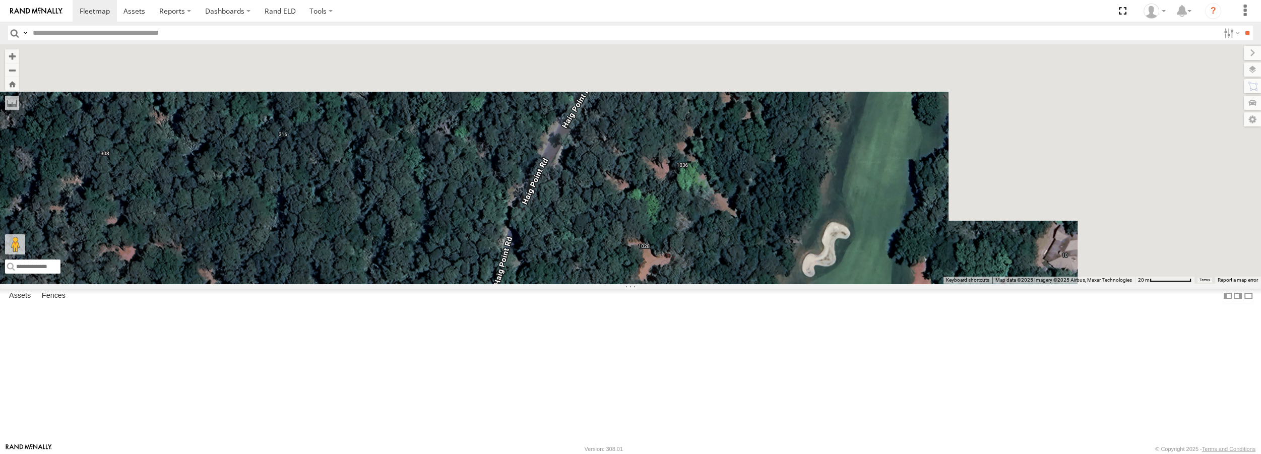
drag, startPoint x: 811, startPoint y: 283, endPoint x: 744, endPoint y: 472, distance: 200.0
click at [744, 453] on html at bounding box center [630, 227] width 1261 height 454
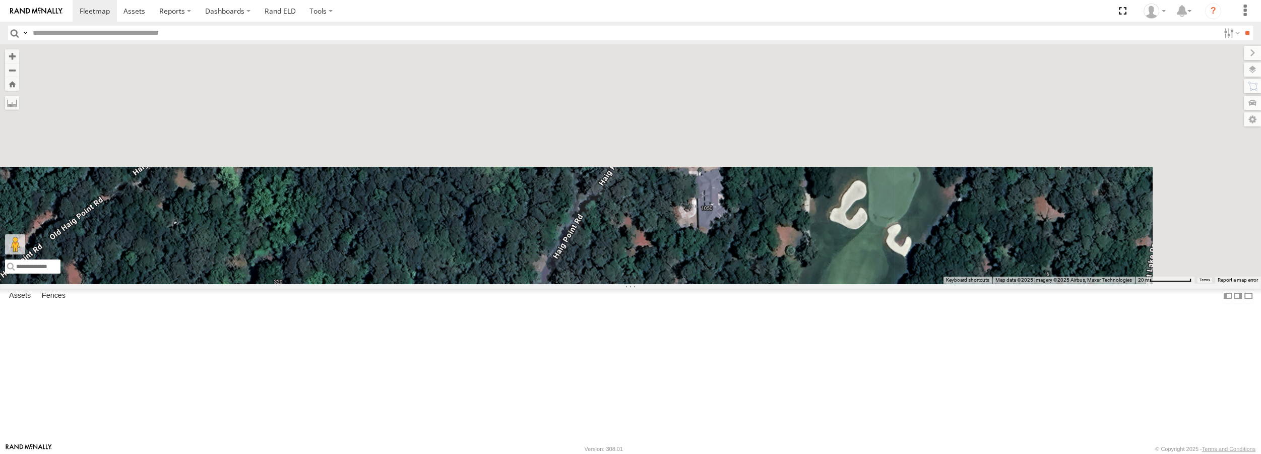
drag, startPoint x: 755, startPoint y: 303, endPoint x: 718, endPoint y: 434, distance: 136.1
click at [718, 283] on div "Truck #32 Truck #30" at bounding box center [630, 163] width 1261 height 239
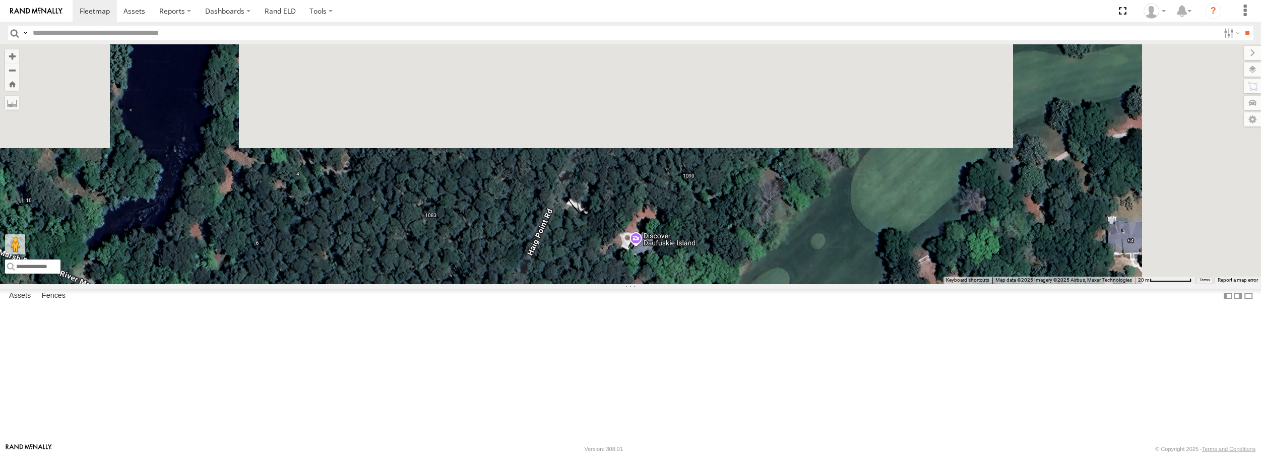
drag, startPoint x: 859, startPoint y: 205, endPoint x: 745, endPoint y: 469, distance: 286.9
click at [745, 453] on html at bounding box center [630, 227] width 1261 height 454
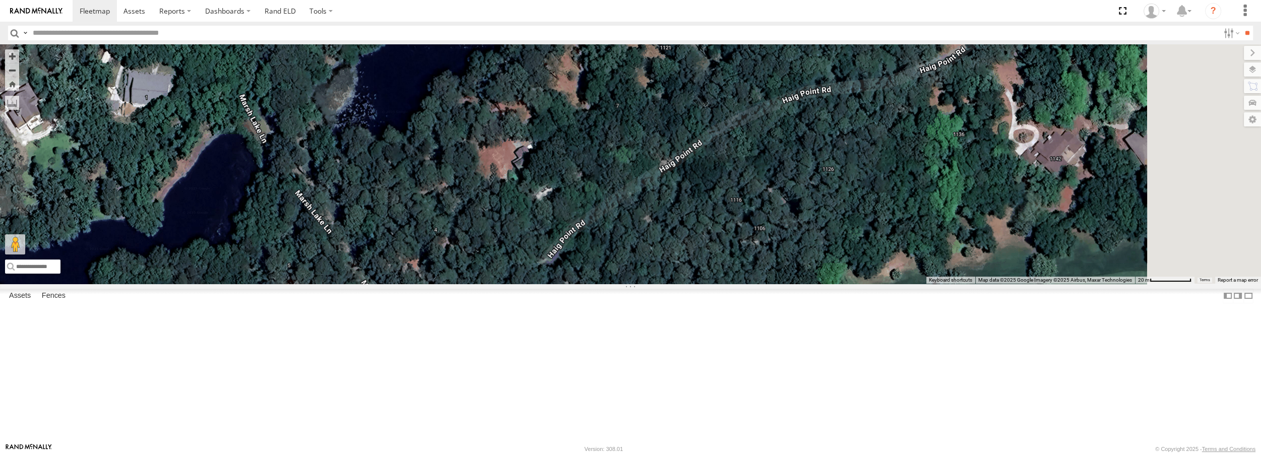
drag, startPoint x: 844, startPoint y: 212, endPoint x: 746, endPoint y: 414, distance: 224.9
click at [746, 283] on div "Truck #32 Truck #30" at bounding box center [630, 163] width 1261 height 239
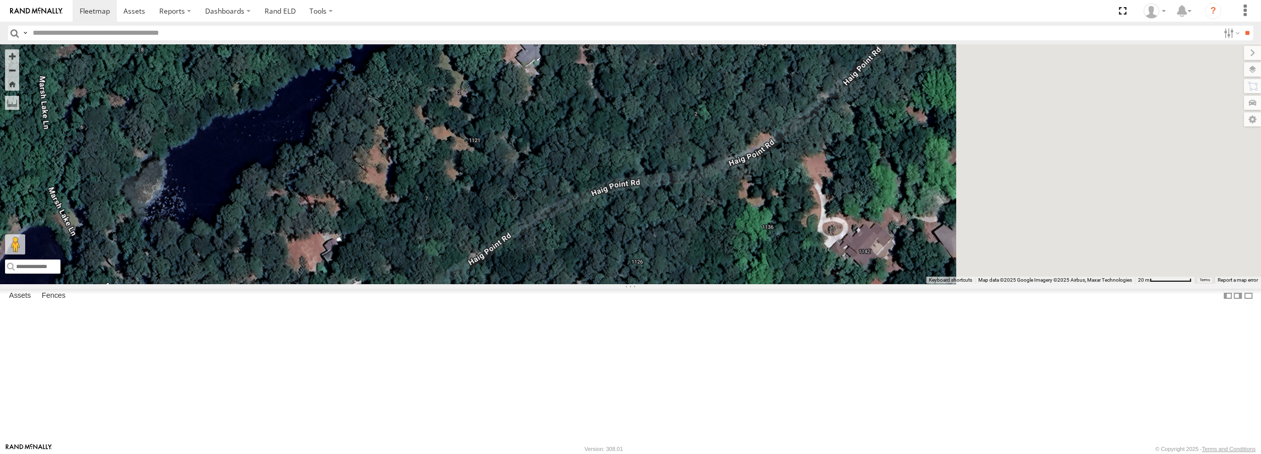
drag, startPoint x: 666, startPoint y: 337, endPoint x: 645, endPoint y: 350, distance: 24.5
click at [645, 283] on div at bounding box center [630, 163] width 1261 height 239
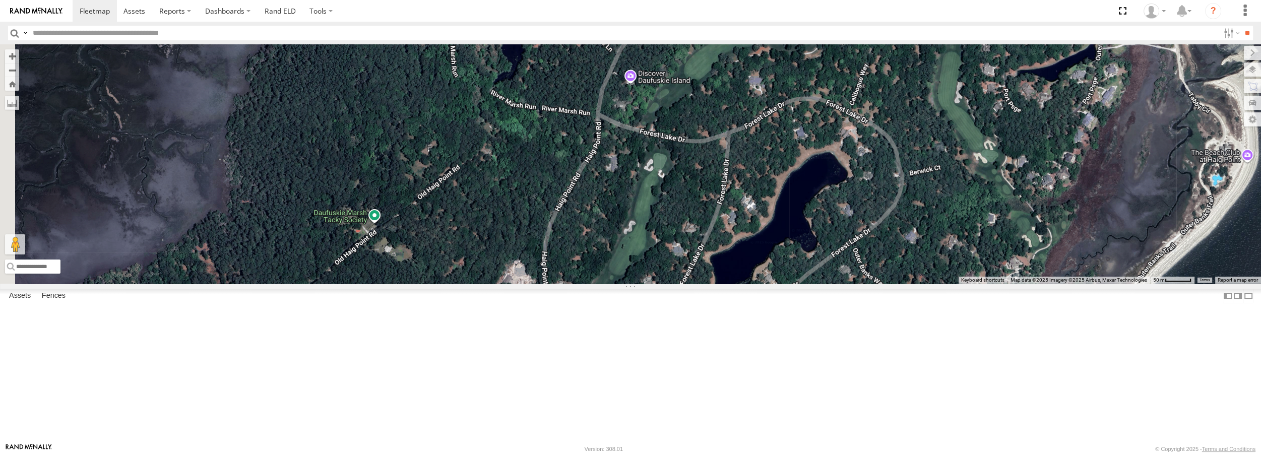
drag, startPoint x: 719, startPoint y: 375, endPoint x: 837, endPoint y: 137, distance: 266.4
click at [837, 137] on div at bounding box center [630, 163] width 1261 height 239
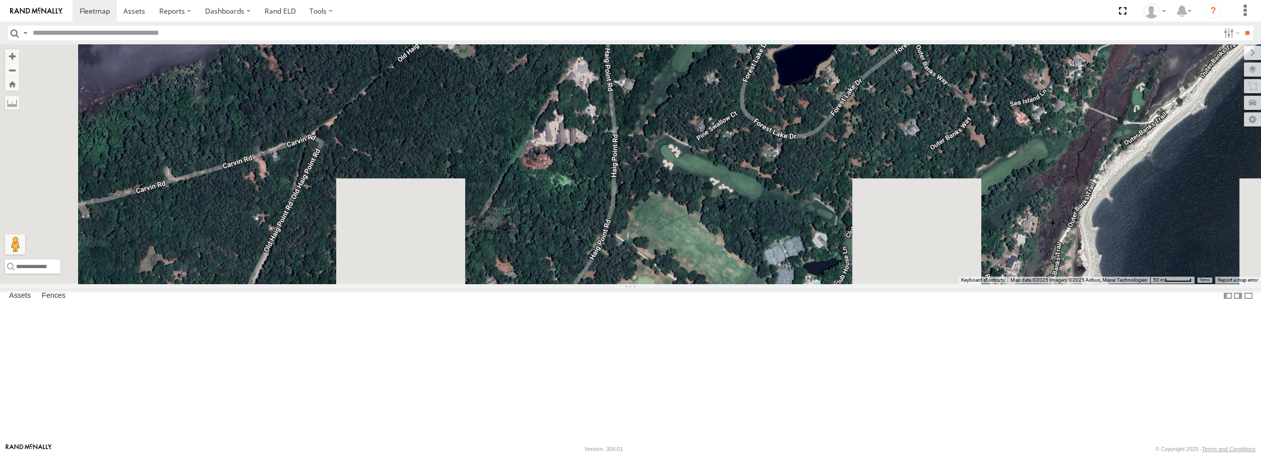
drag, startPoint x: 702, startPoint y: 412, endPoint x: 765, endPoint y: 193, distance: 228.1
click at [765, 193] on div at bounding box center [630, 163] width 1261 height 239
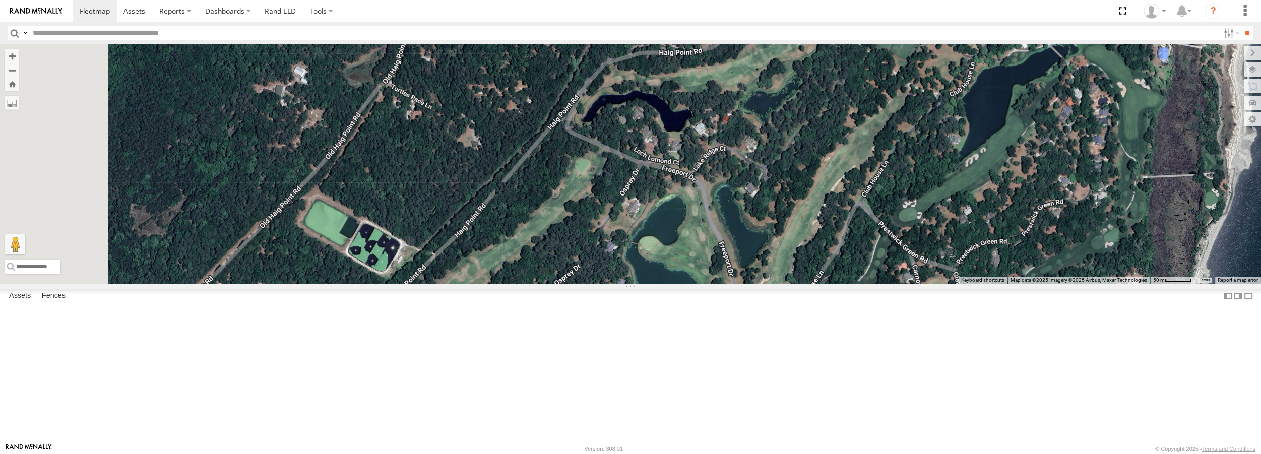
drag, startPoint x: 672, startPoint y: 352, endPoint x: 827, endPoint y: 116, distance: 281.6
click at [827, 116] on div at bounding box center [630, 163] width 1261 height 239
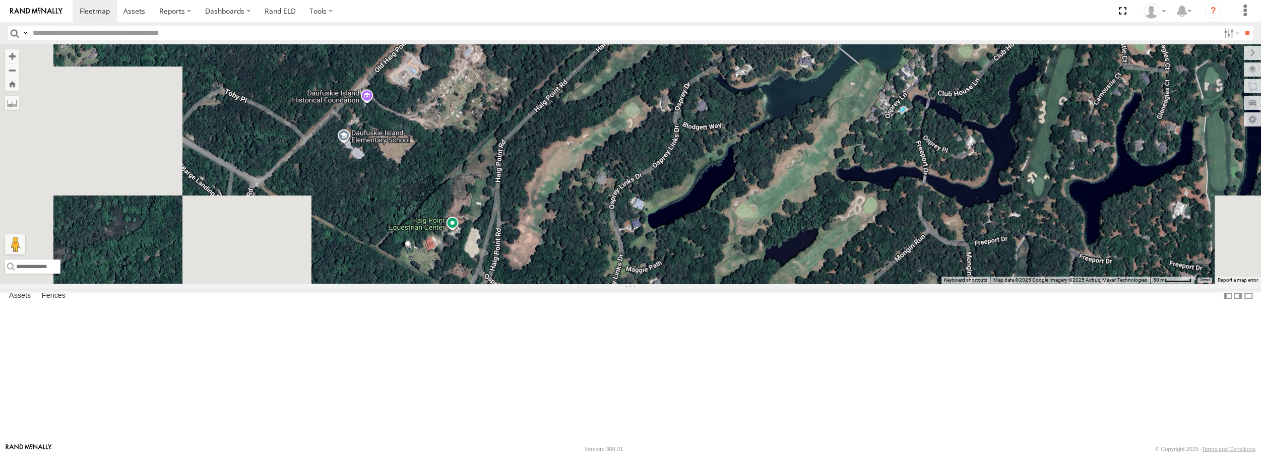
drag, startPoint x: 590, startPoint y: 349, endPoint x: 796, endPoint y: 101, distance: 322.4
click at [796, 101] on div at bounding box center [630, 163] width 1261 height 239
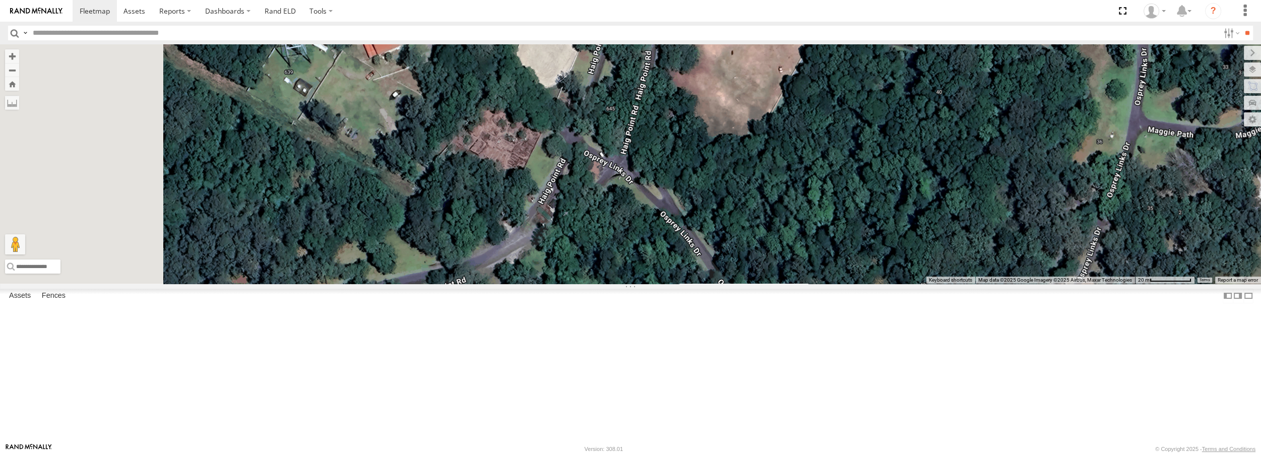
drag, startPoint x: 392, startPoint y: 307, endPoint x: 468, endPoint y: 240, distance: 101.0
click at [468, 240] on div at bounding box center [630, 163] width 1261 height 239
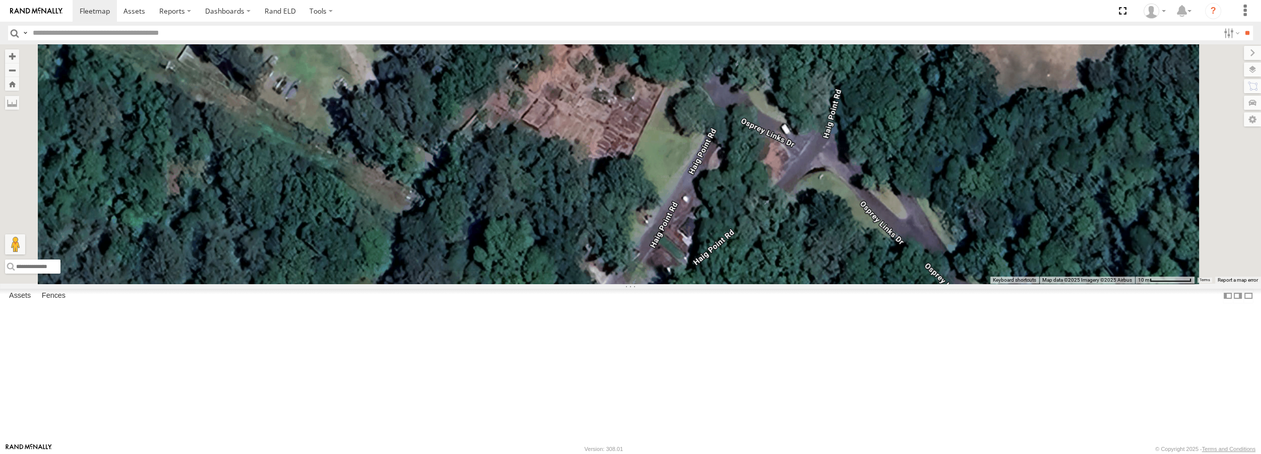
drag, startPoint x: 678, startPoint y: 292, endPoint x: 624, endPoint y: 266, distance: 60.2
click at [624, 266] on div at bounding box center [630, 163] width 1261 height 239
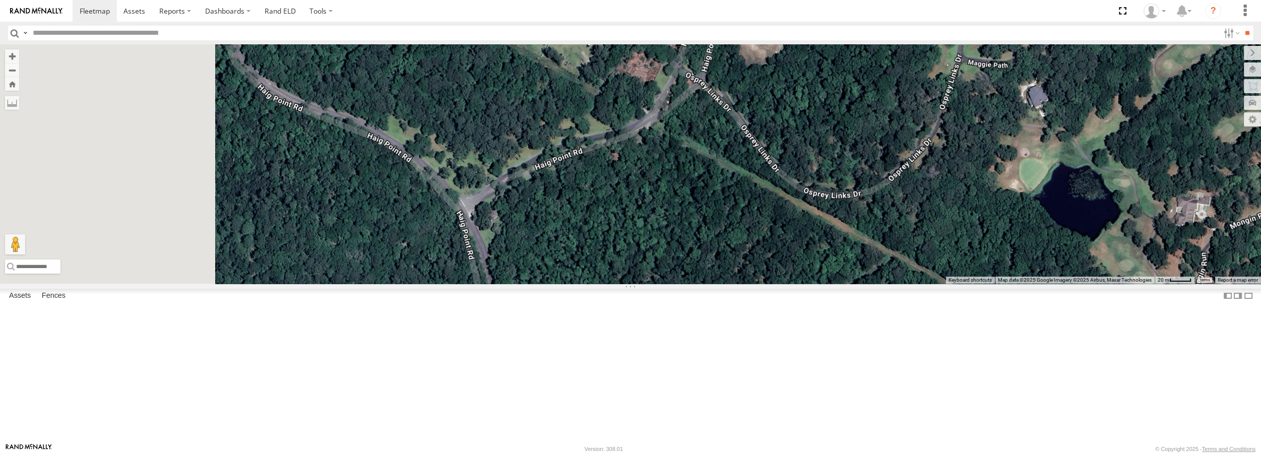
drag, startPoint x: 548, startPoint y: 362, endPoint x: 706, endPoint y: 224, distance: 210.3
click at [706, 224] on div at bounding box center [630, 163] width 1261 height 239
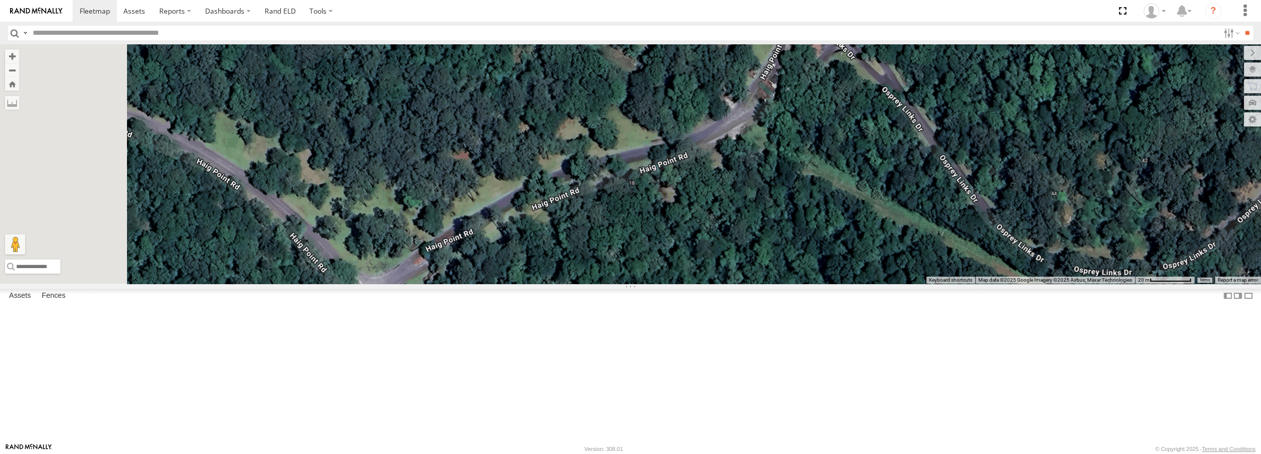
drag, startPoint x: 630, startPoint y: 200, endPoint x: 732, endPoint y: 157, distance: 110.0
click at [732, 157] on div at bounding box center [630, 163] width 1261 height 239
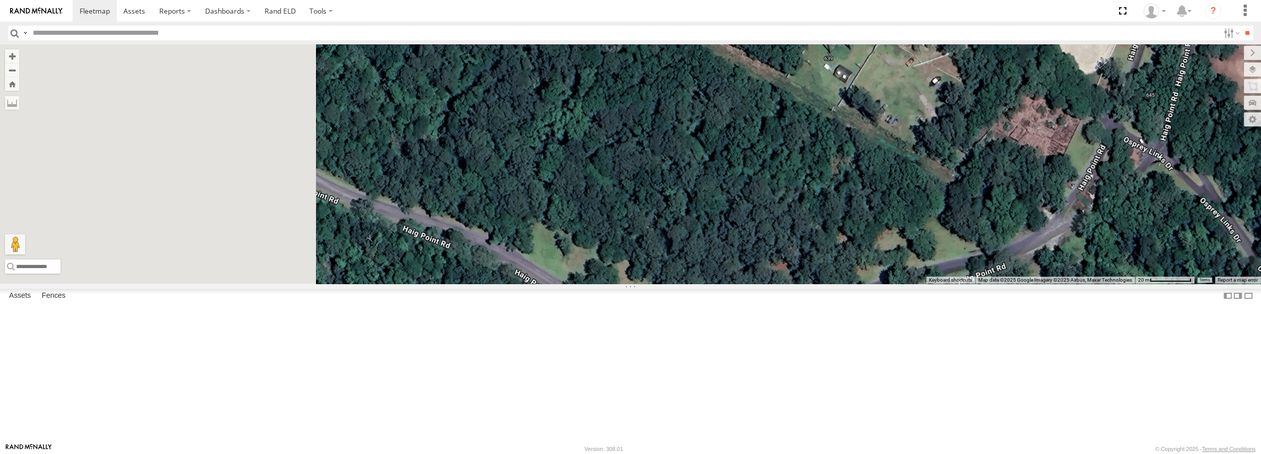
drag, startPoint x: 311, startPoint y: 233, endPoint x: 629, endPoint y: 349, distance: 337.8
click at [629, 283] on div at bounding box center [630, 163] width 1261 height 239
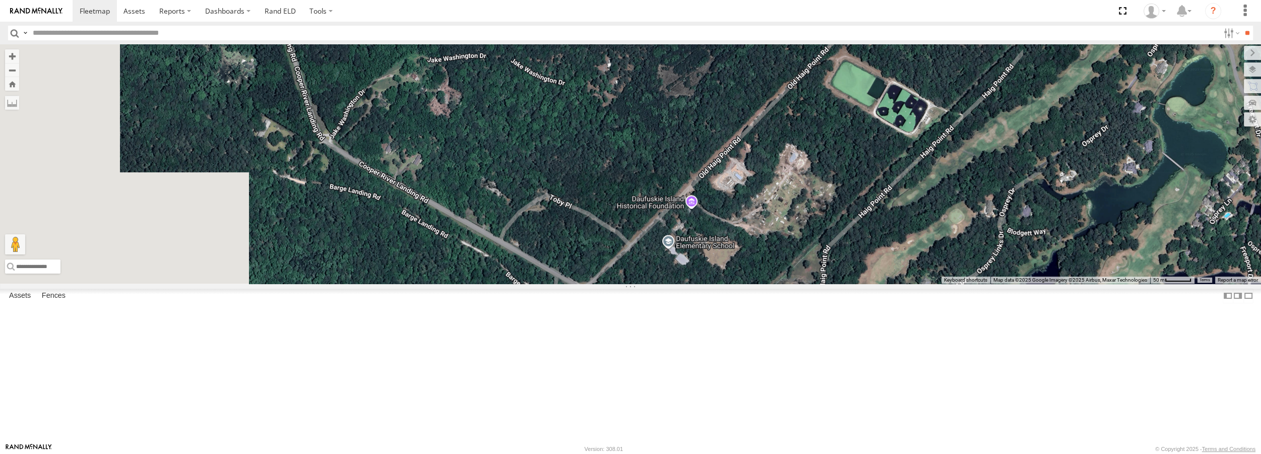
drag, startPoint x: 544, startPoint y: 232, endPoint x: 676, endPoint y: 376, distance: 195.1
click at [676, 283] on div at bounding box center [630, 163] width 1261 height 239
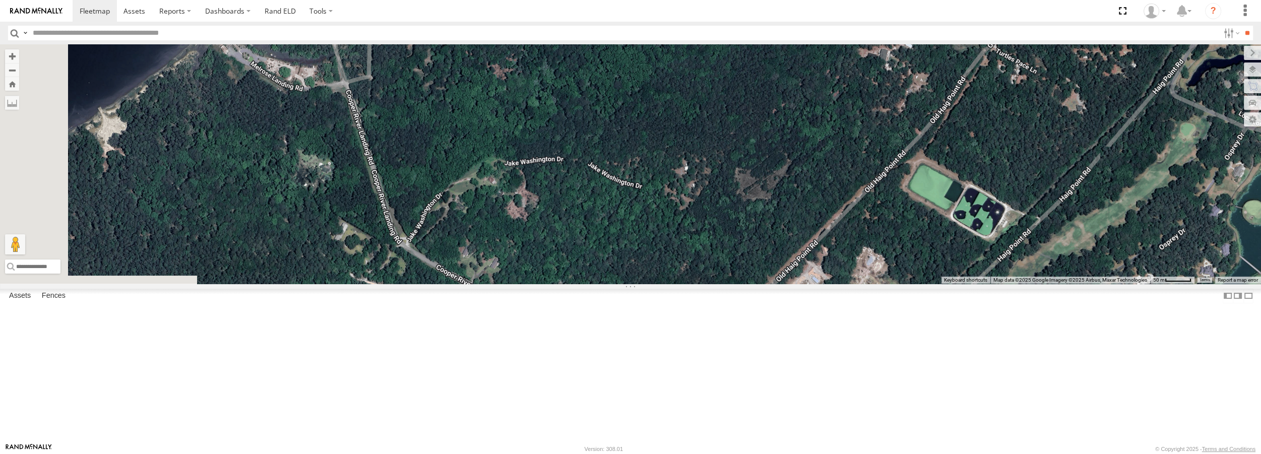
drag, startPoint x: 513, startPoint y: 257, endPoint x: 572, endPoint y: 337, distance: 99.4
click at [572, 283] on div at bounding box center [630, 163] width 1261 height 239
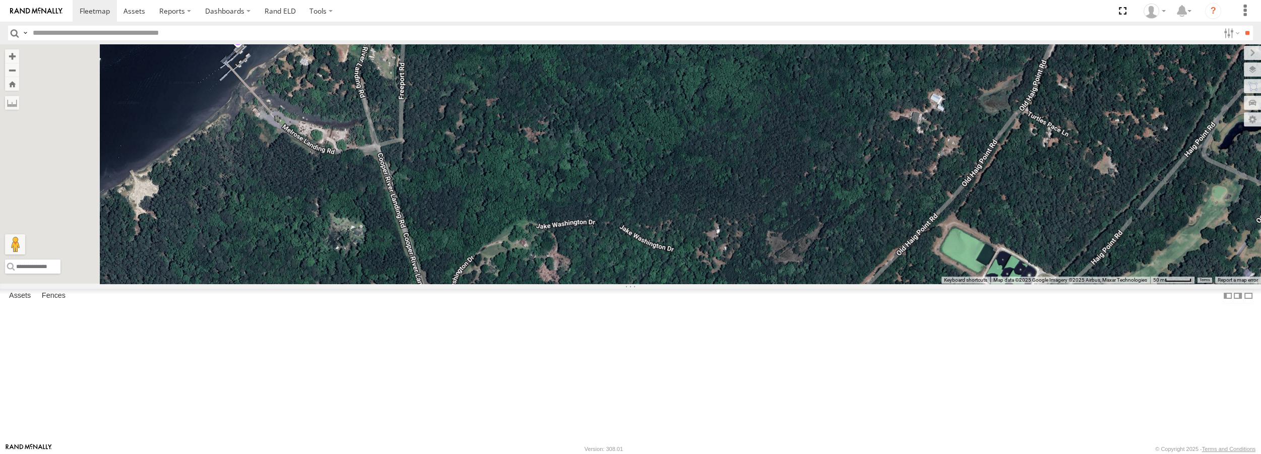
drag, startPoint x: 511, startPoint y: 200, endPoint x: 547, endPoint y: 338, distance: 142.6
click at [547, 283] on div at bounding box center [630, 163] width 1261 height 239
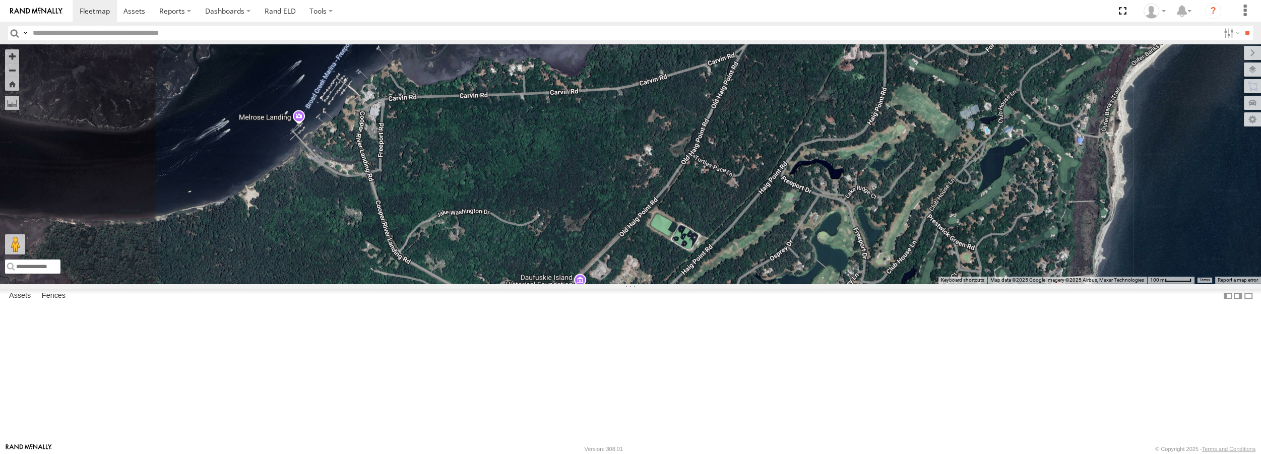
drag, startPoint x: 873, startPoint y: 341, endPoint x: 853, endPoint y: 333, distance: 21.2
click at [853, 283] on div at bounding box center [630, 163] width 1261 height 239
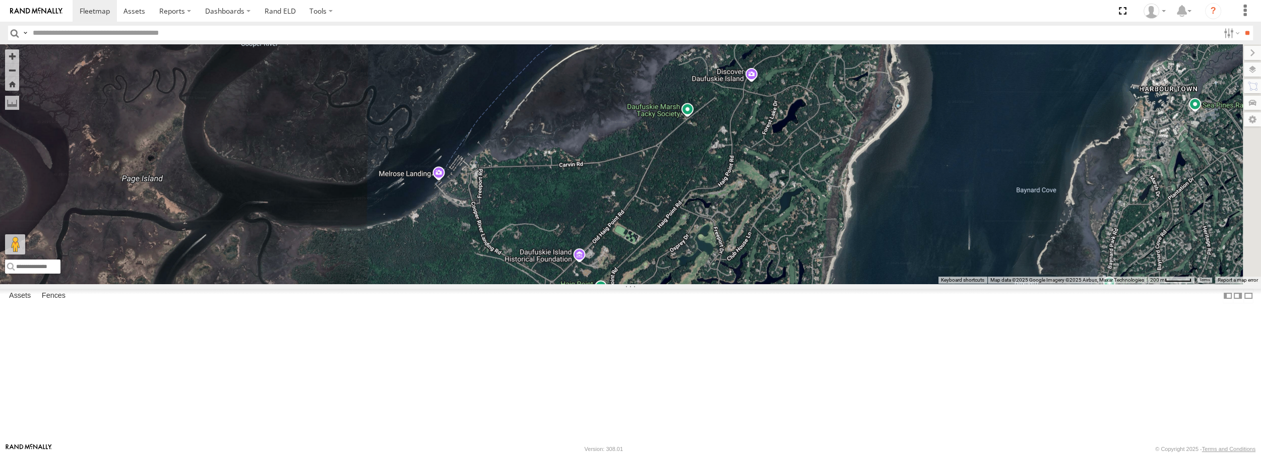
drag, startPoint x: 795, startPoint y: 314, endPoint x: 755, endPoint y: 312, distance: 40.3
click at [755, 283] on div at bounding box center [630, 163] width 1261 height 239
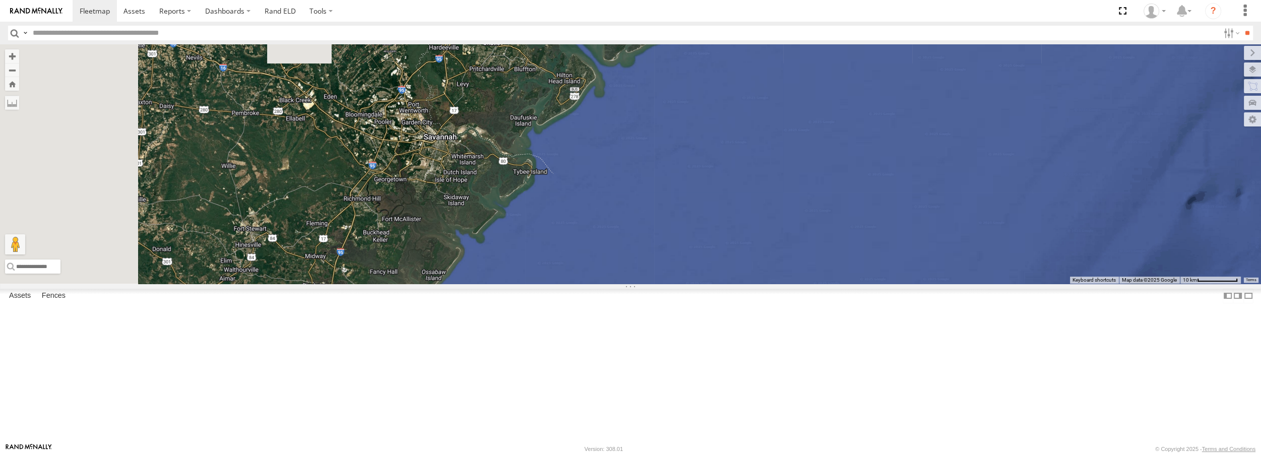
drag, startPoint x: 564, startPoint y: 152, endPoint x: 712, endPoint y: 191, distance: 152.8
click at [712, 191] on div at bounding box center [630, 163] width 1261 height 239
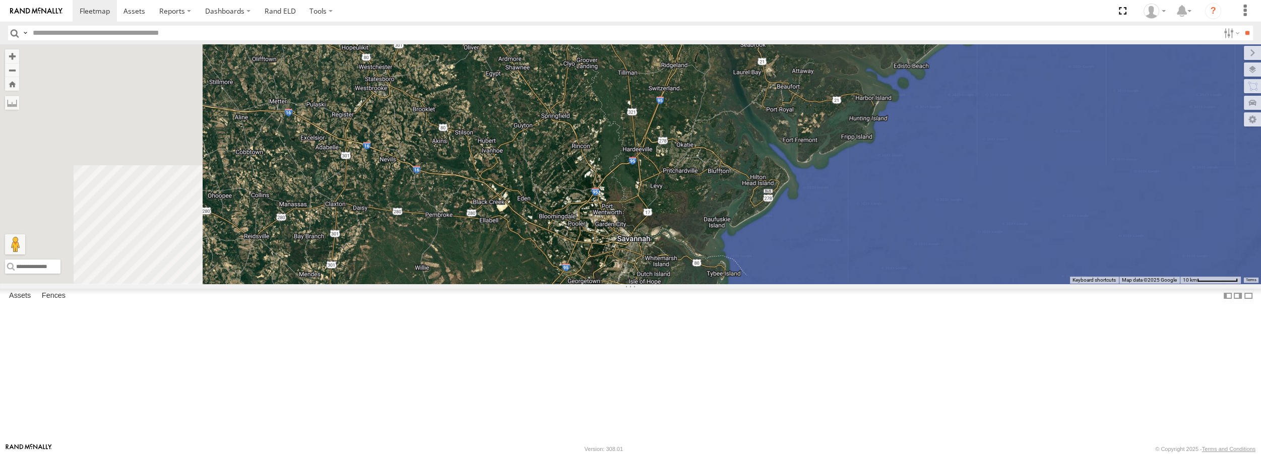
drag, startPoint x: 434, startPoint y: 103, endPoint x: 643, endPoint y: 215, distance: 236.9
click at [643, 215] on div at bounding box center [630, 163] width 1261 height 239
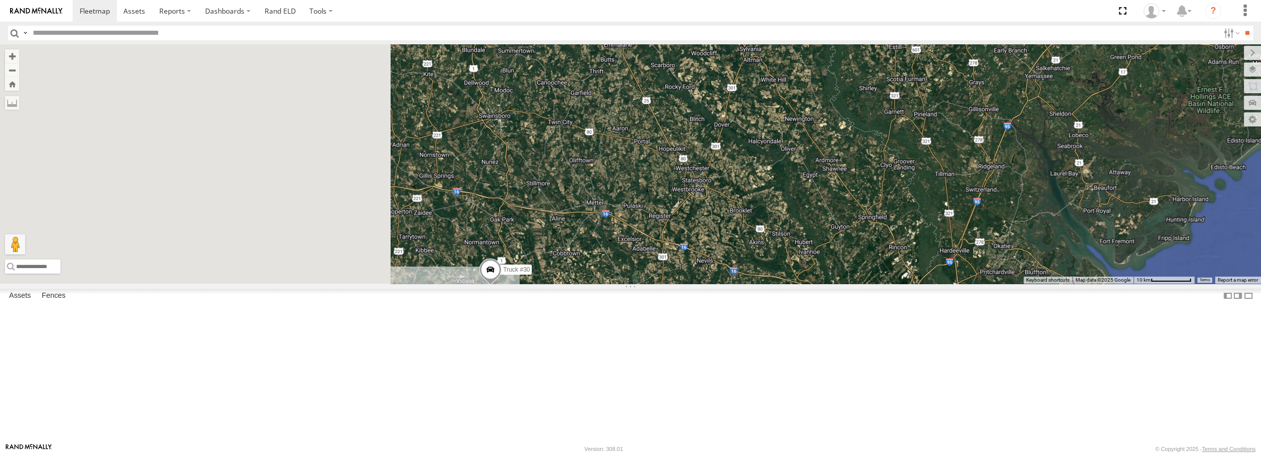
drag, startPoint x: 485, startPoint y: 171, endPoint x: 647, endPoint y: 230, distance: 173.1
click at [647, 230] on div "Truck #30" at bounding box center [630, 163] width 1261 height 239
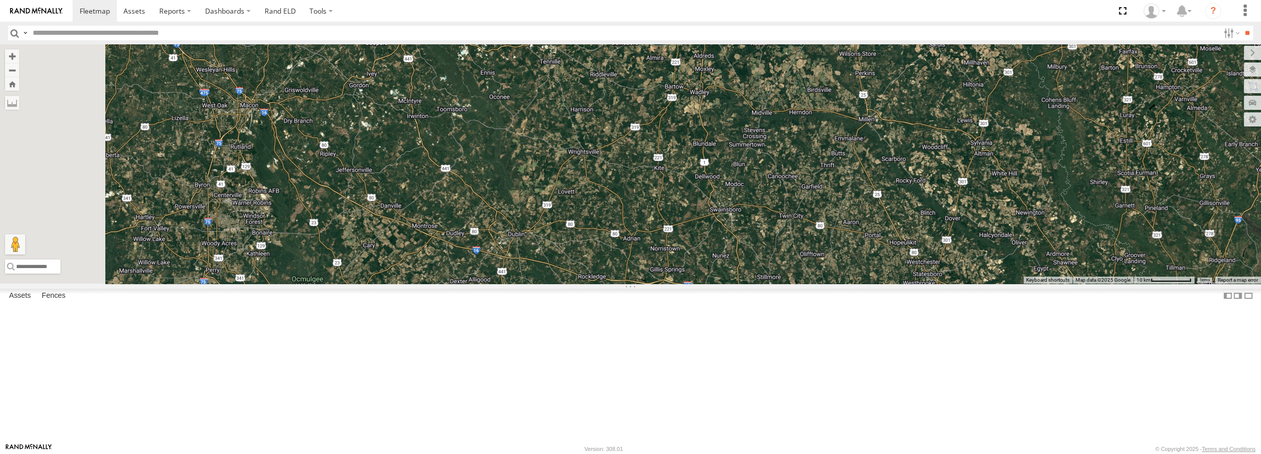
drag, startPoint x: 495, startPoint y: 173, endPoint x: 703, endPoint y: 256, distance: 224.3
click at [703, 257] on div "Truck #30" at bounding box center [630, 163] width 1261 height 239
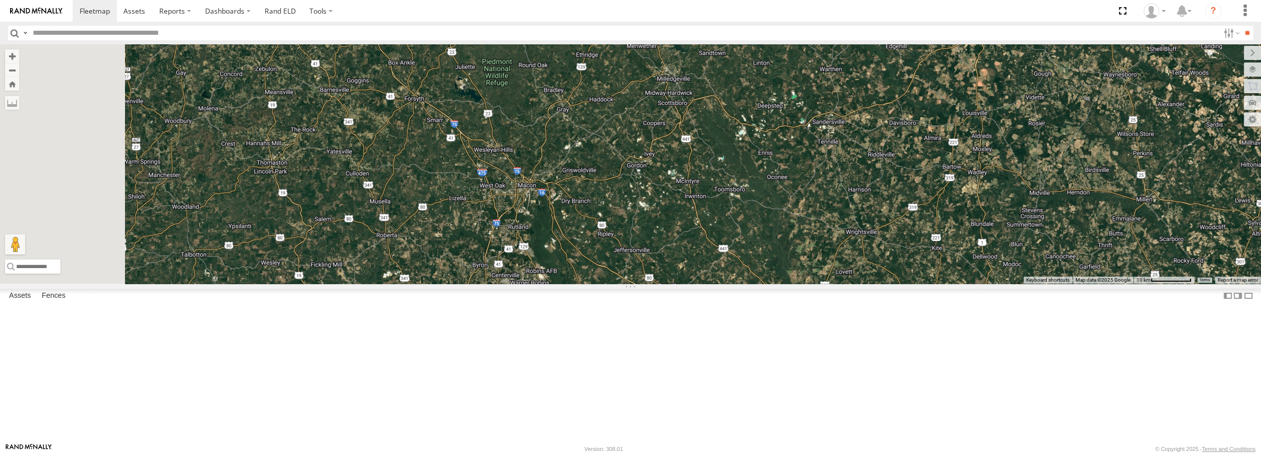
drag, startPoint x: 388, startPoint y: 157, endPoint x: 661, endPoint y: 232, distance: 282.1
click at [661, 232] on div "Truck #30" at bounding box center [630, 163] width 1261 height 239
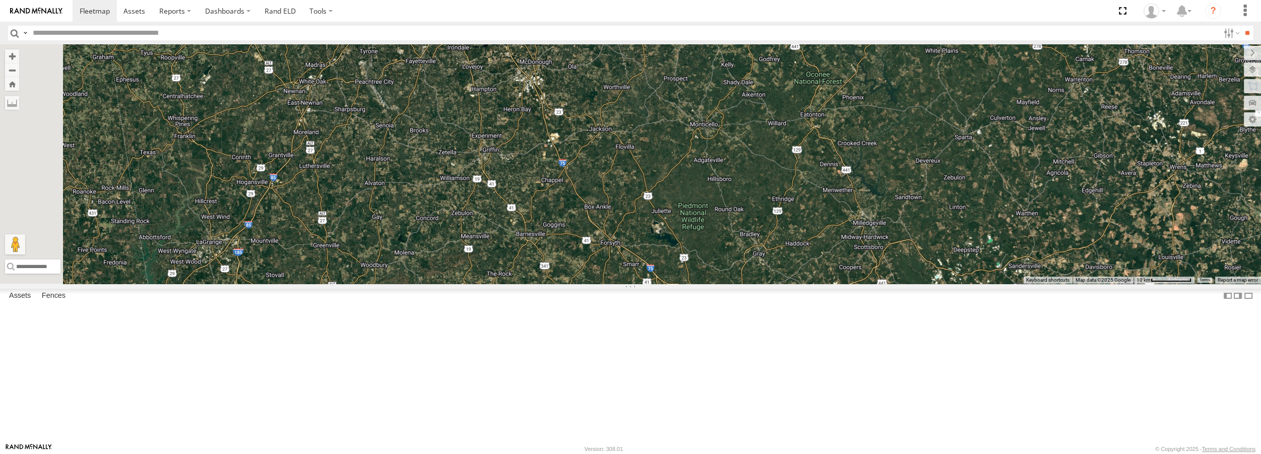
drag, startPoint x: 497, startPoint y: 182, endPoint x: 696, endPoint y: 318, distance: 241.1
click at [694, 283] on div "Truck #30" at bounding box center [630, 163] width 1261 height 239
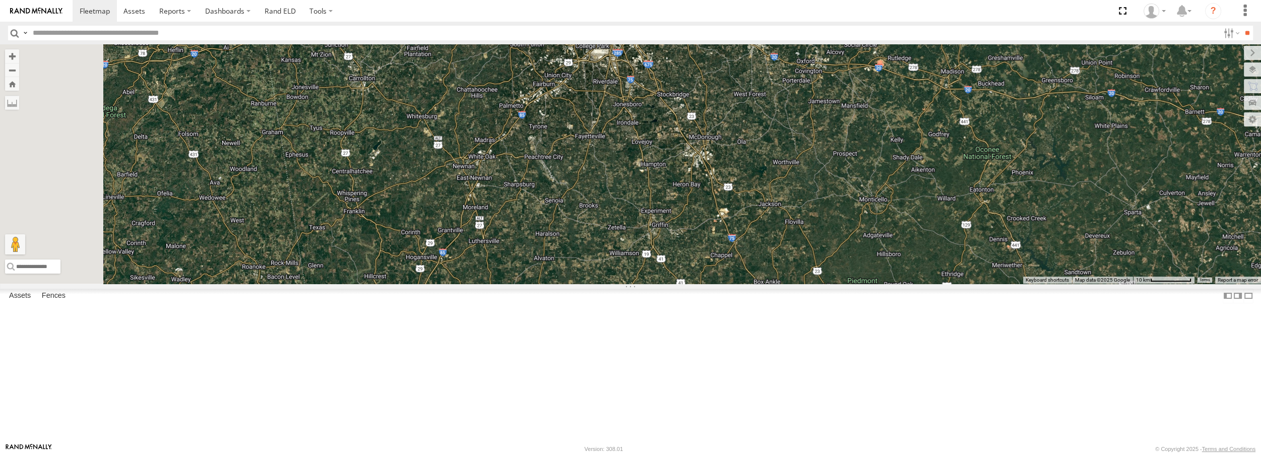
drag, startPoint x: 528, startPoint y: 150, endPoint x: 766, endPoint y: 236, distance: 253.7
click at [766, 236] on div "Truck #30" at bounding box center [630, 163] width 1261 height 239
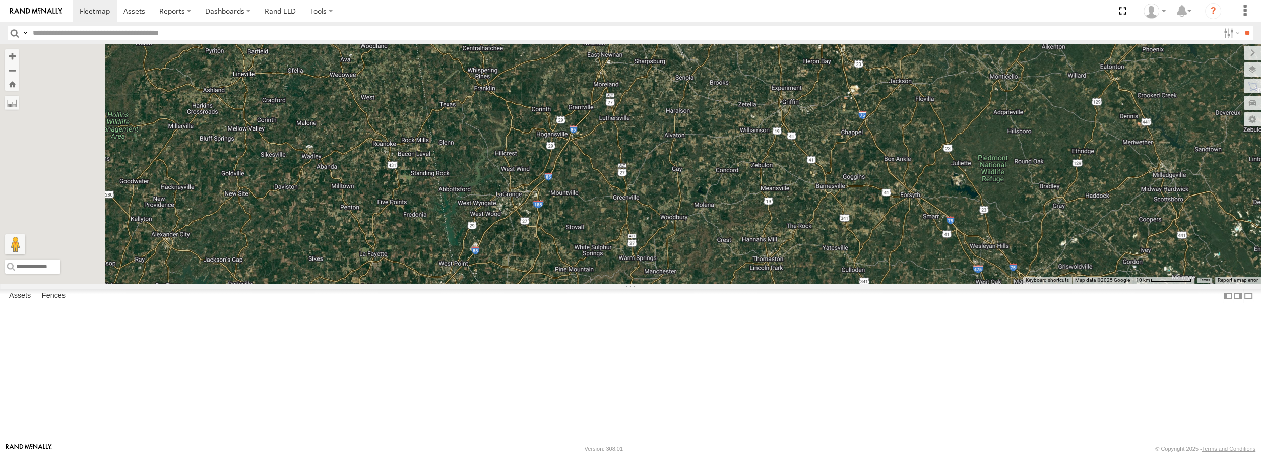
drag, startPoint x: 561, startPoint y: 192, endPoint x: 621, endPoint y: 41, distance: 162.4
click at [621, 41] on body at bounding box center [630, 227] width 1261 height 454
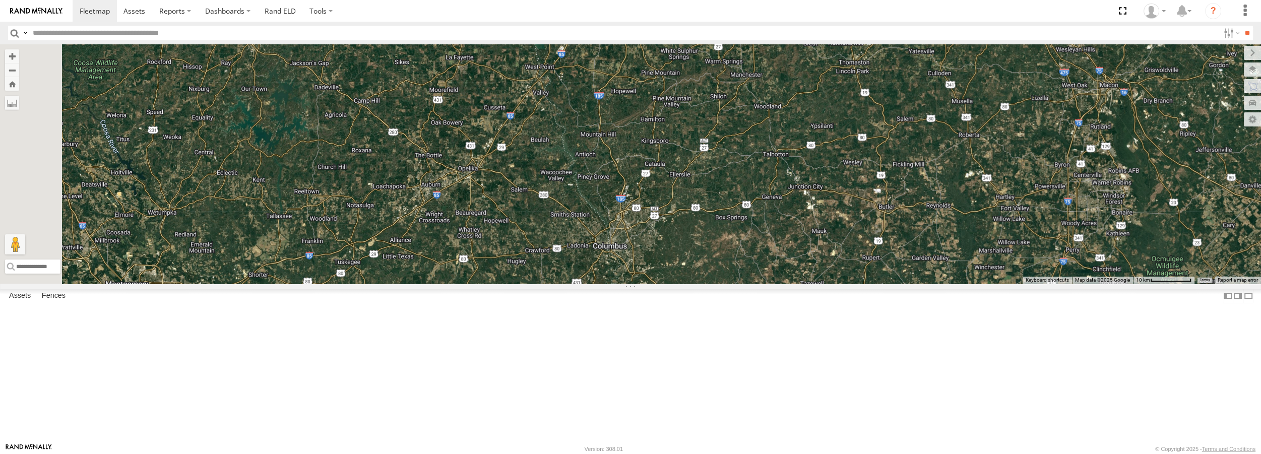
drag, startPoint x: 575, startPoint y: 275, endPoint x: 664, endPoint y: 73, distance: 220.9
click at [664, 73] on div "Truck #30" at bounding box center [630, 163] width 1261 height 239
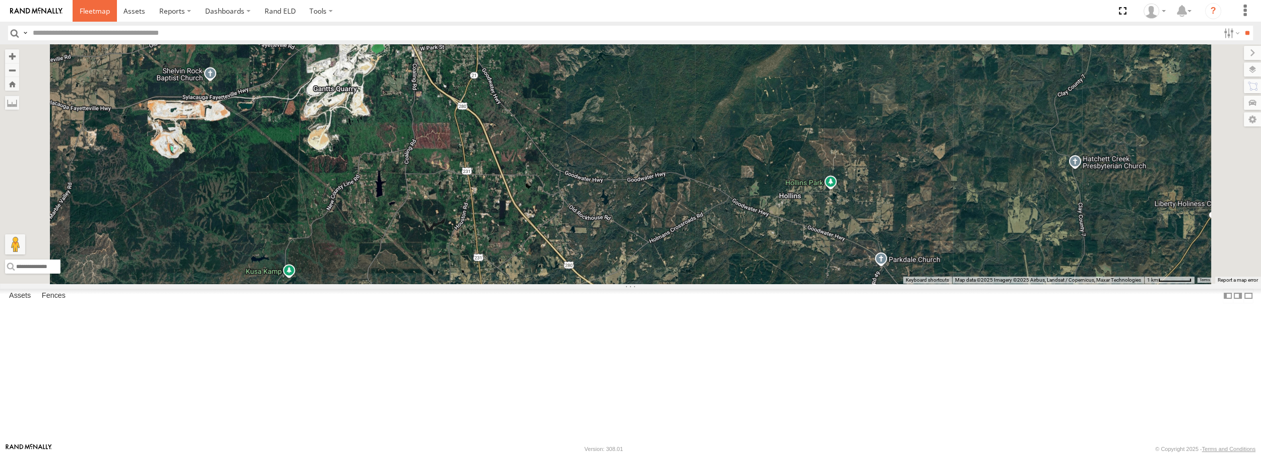
click at [90, 9] on span at bounding box center [95, 11] width 30 height 10
